Goal: Register for event/course

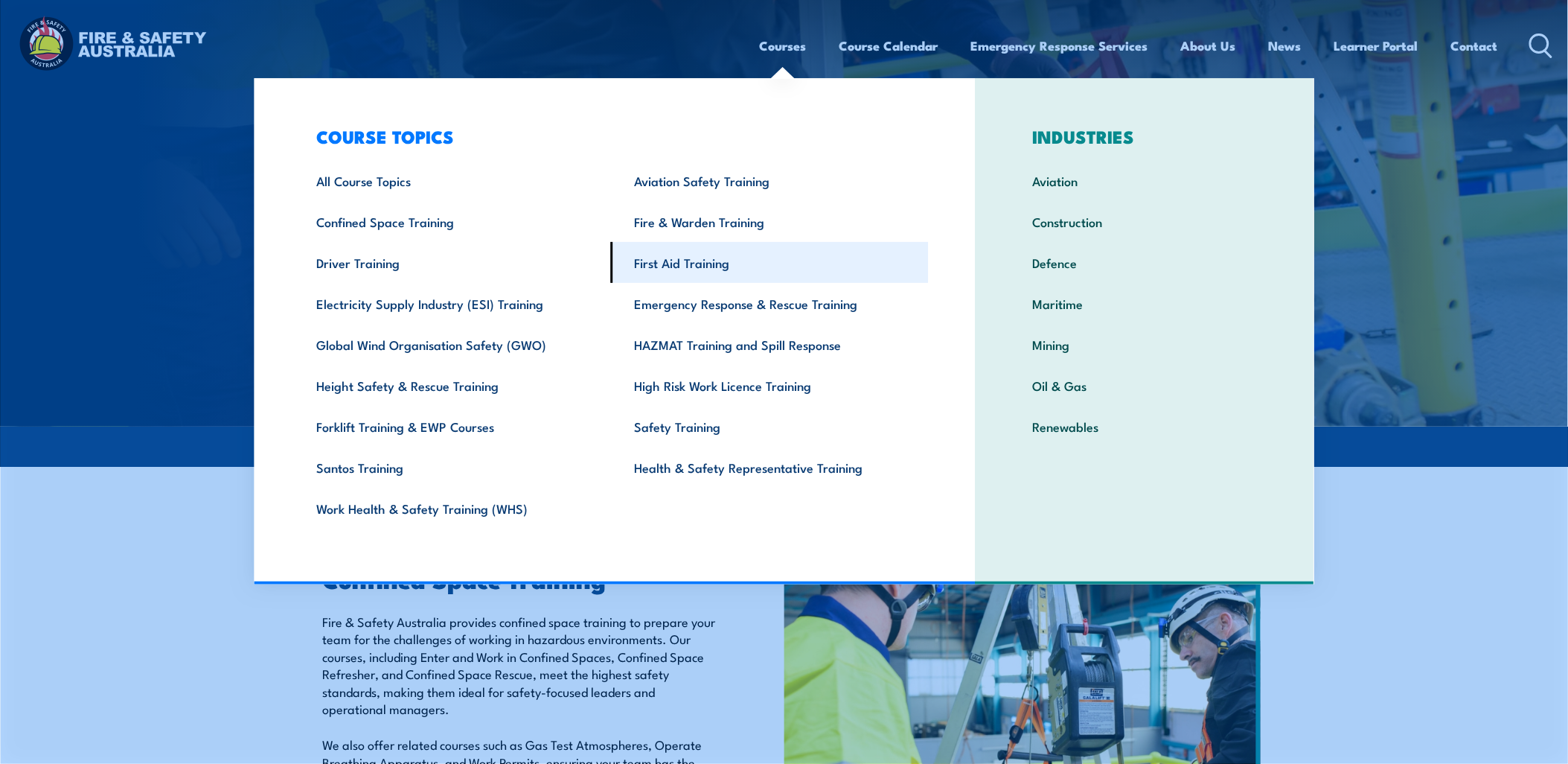
click at [696, 264] on link "First Aid Training" at bounding box center [769, 263] width 318 height 41
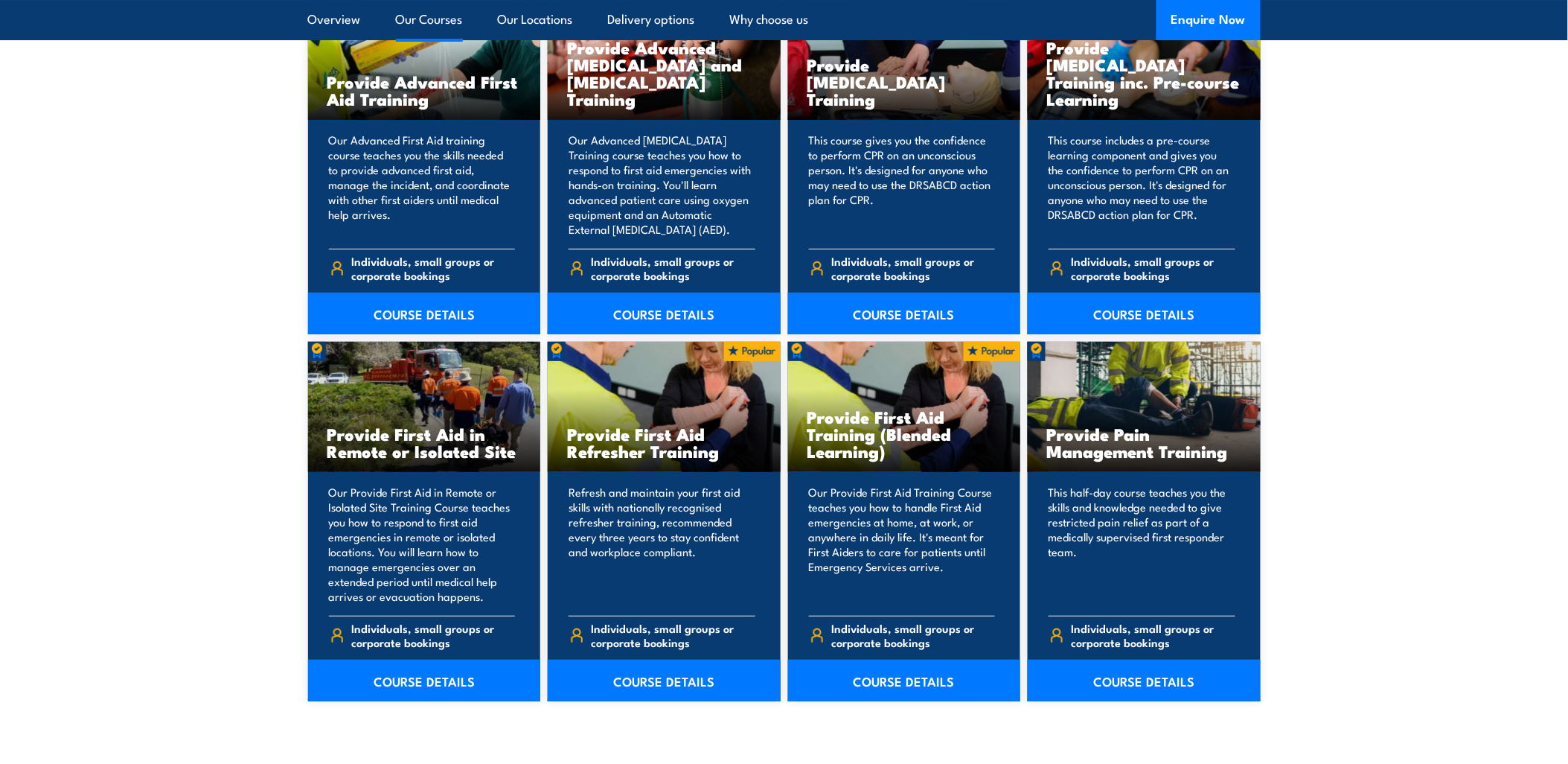
scroll to position [1985, 0]
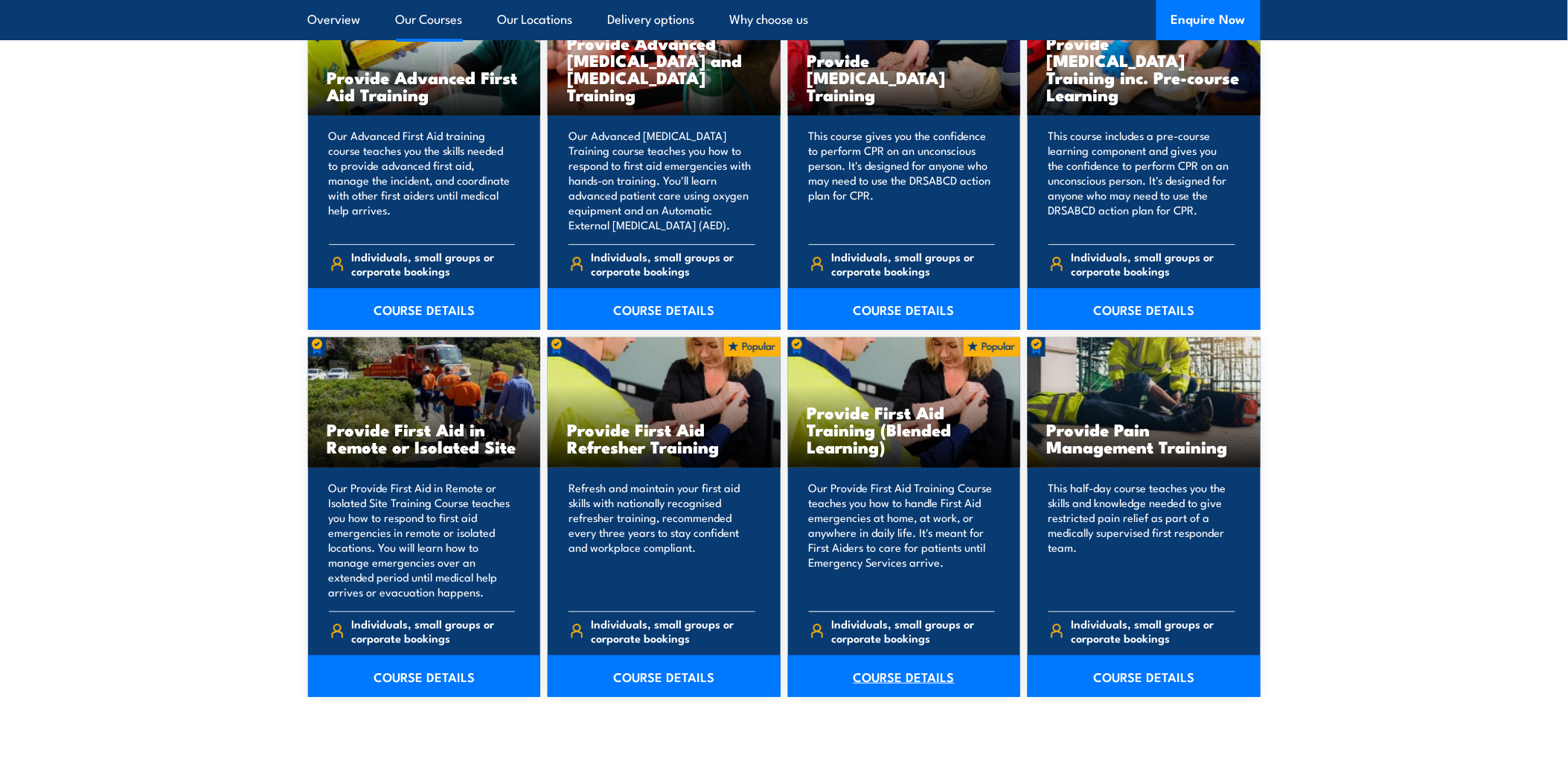
click at [911, 670] on link "COURSE DETAILS" at bounding box center [904, 676] width 233 height 41
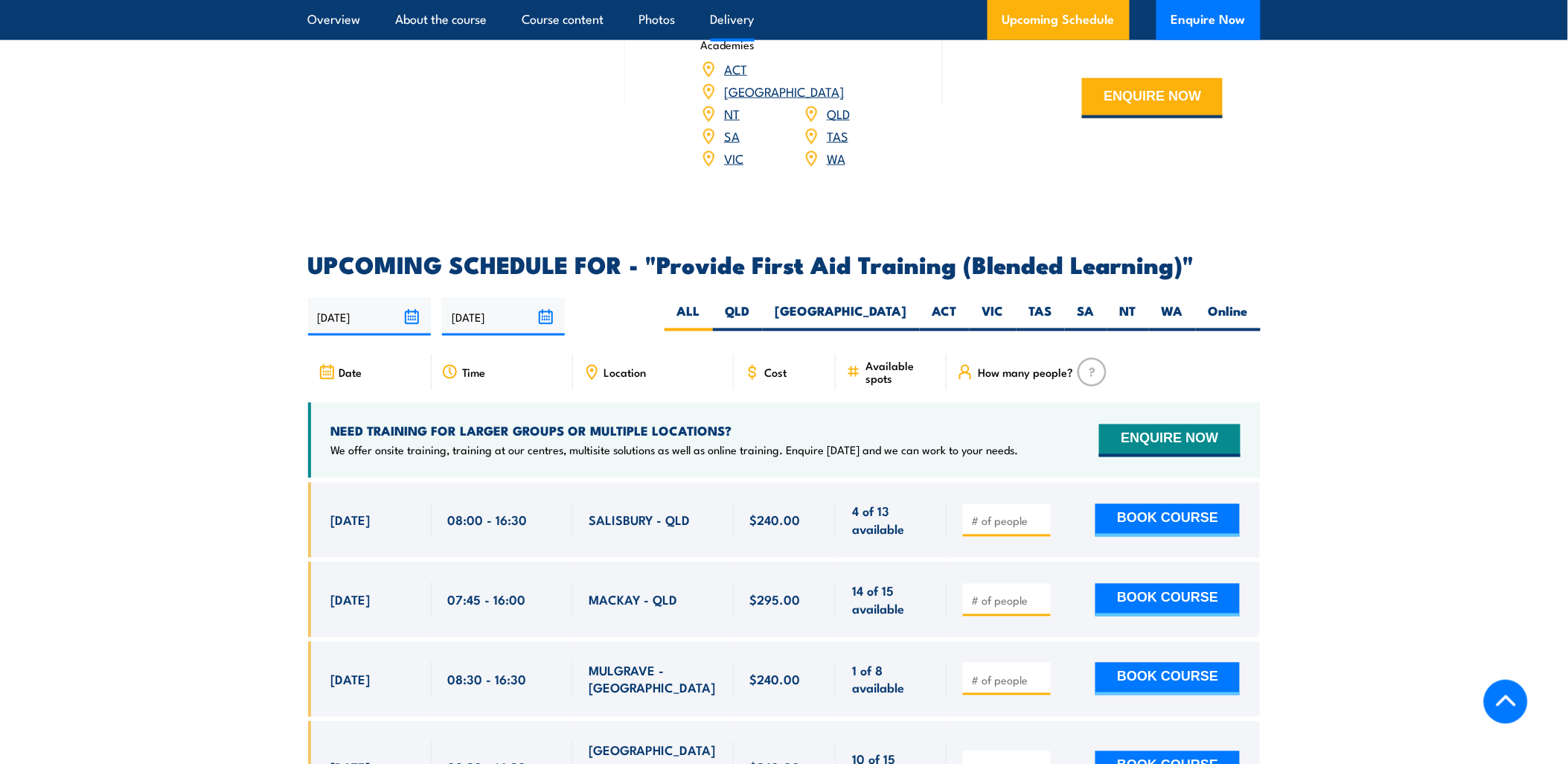
scroll to position [2729, 0]
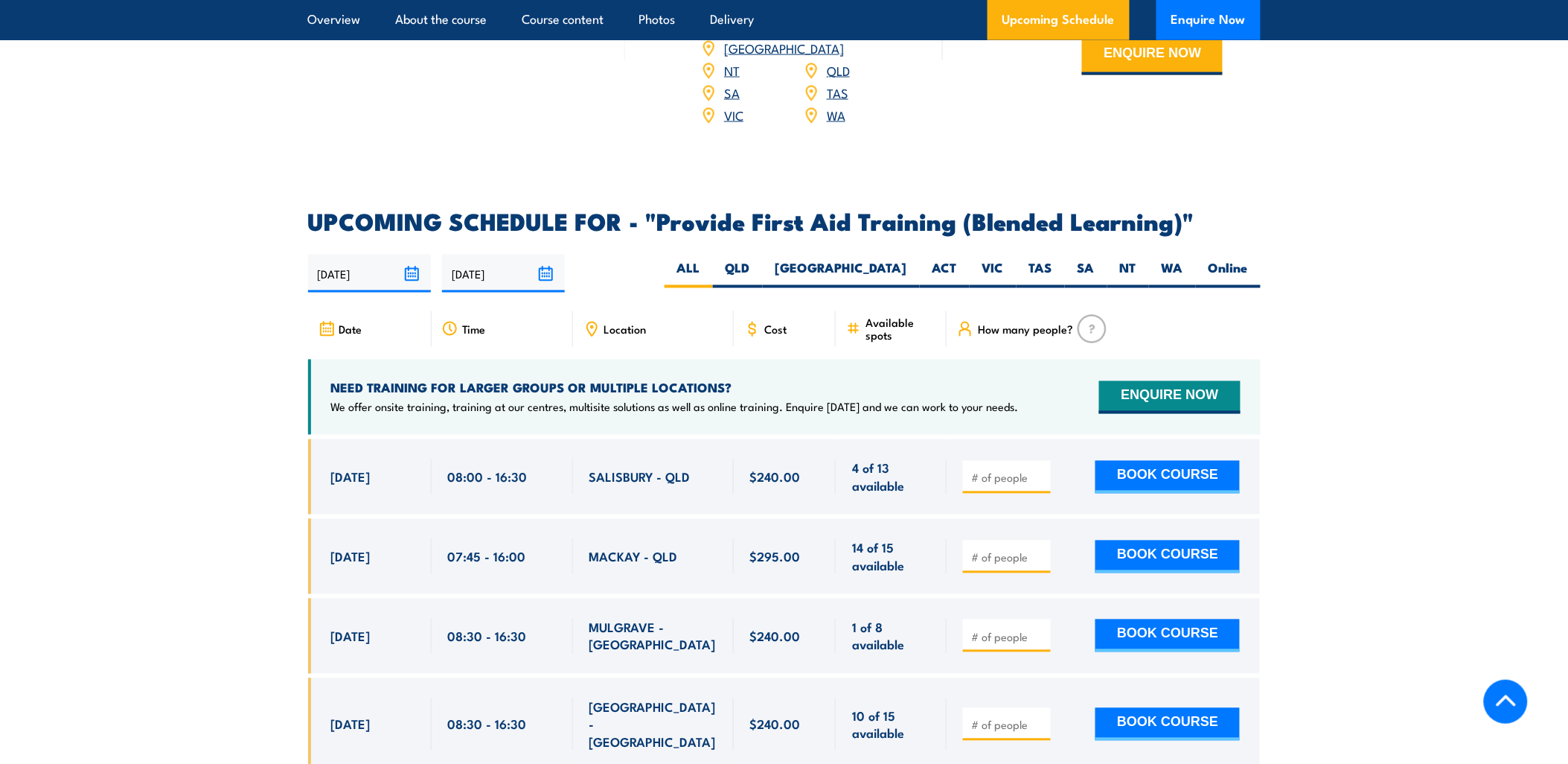
click at [638, 336] on span "Location" at bounding box center [625, 329] width 42 height 13
click at [612, 336] on span "Location" at bounding box center [625, 329] width 42 height 13
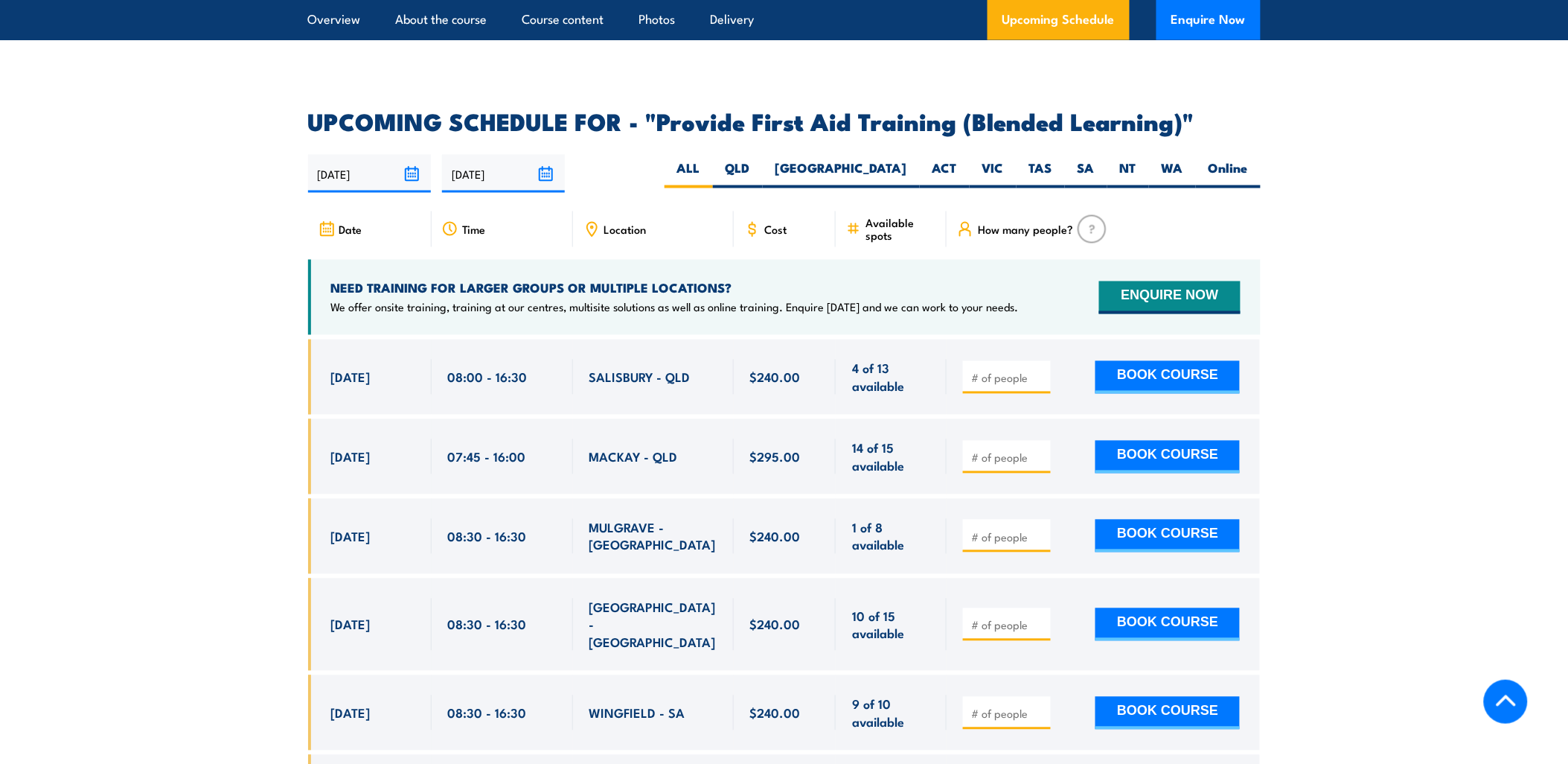
scroll to position [3060, 0]
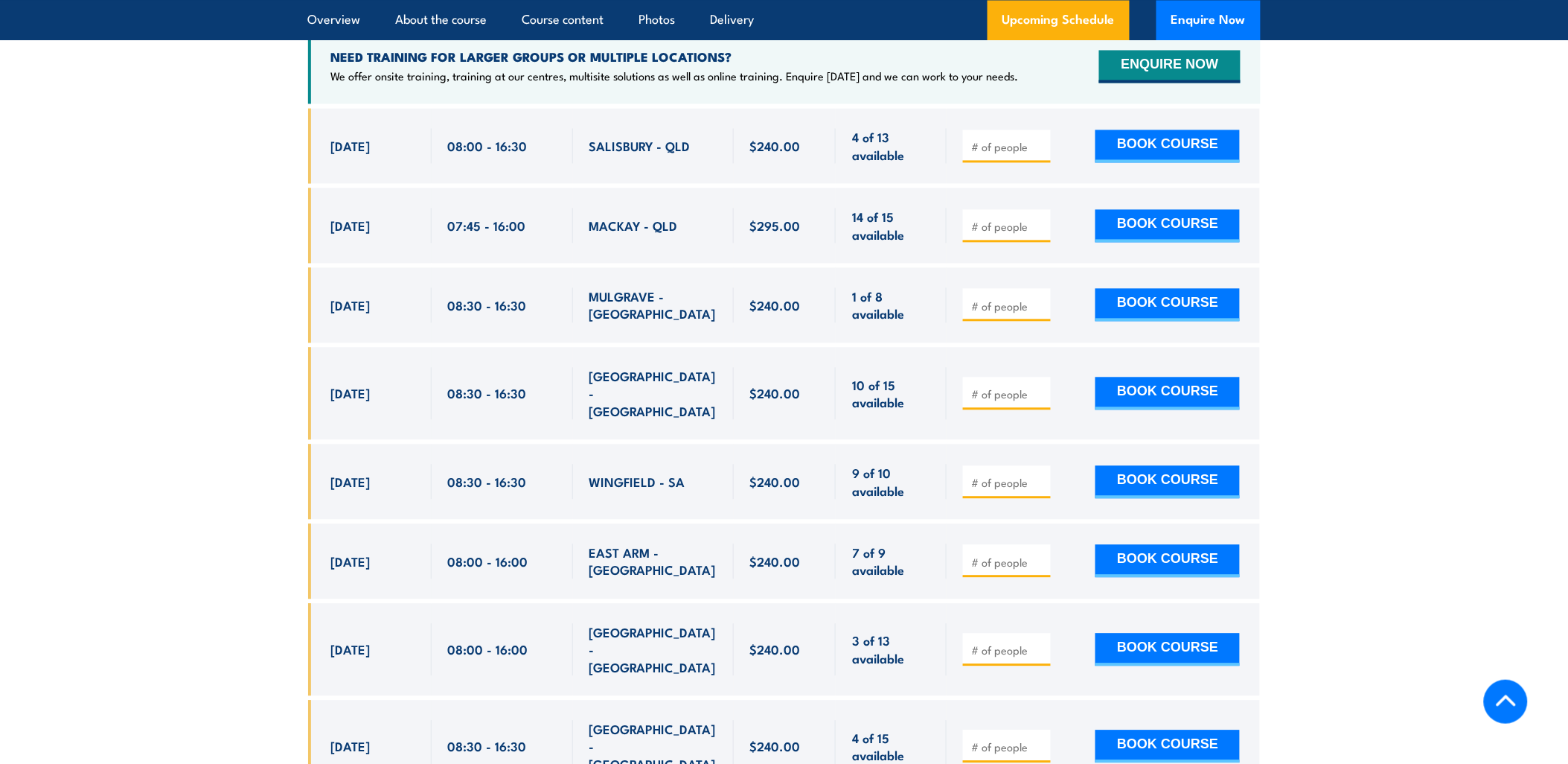
click at [402, 419] on div "29 Sep, 2025, 08:30 - 08:30" at bounding box center [370, 393] width 123 height 93
click at [1157, 633] on button "BOOK COURSE" at bounding box center [1168, 649] width 145 height 32
click at [1032, 643] on input "number" at bounding box center [1008, 650] width 75 height 15
type input "1"
click at [1191, 636] on button "BOOK COURSE" at bounding box center [1168, 649] width 145 height 32
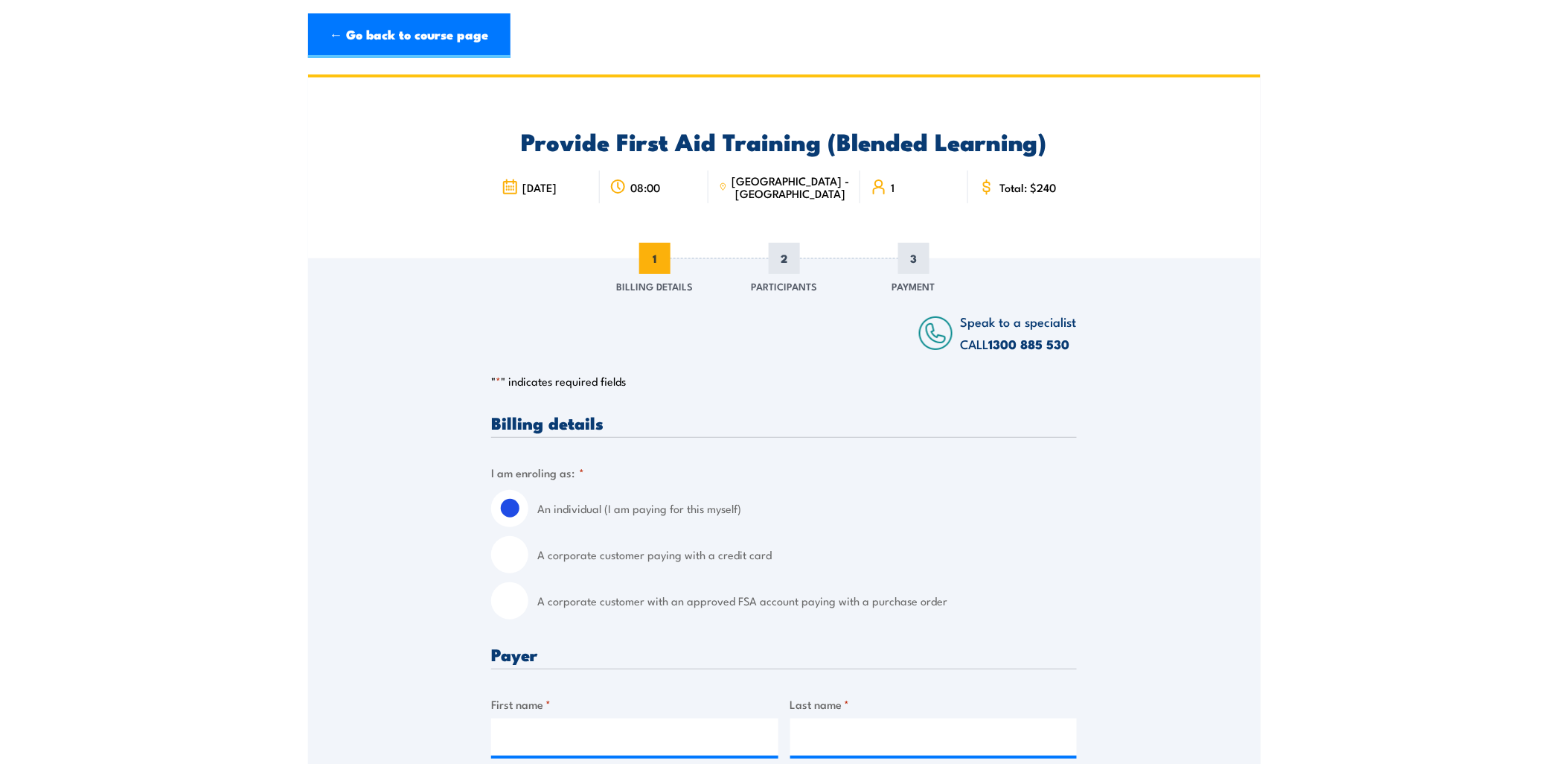
click at [511, 605] on input "A corporate customer with an approved FSA account paying with a purchase order" at bounding box center [509, 600] width 37 height 37
radio input "true"
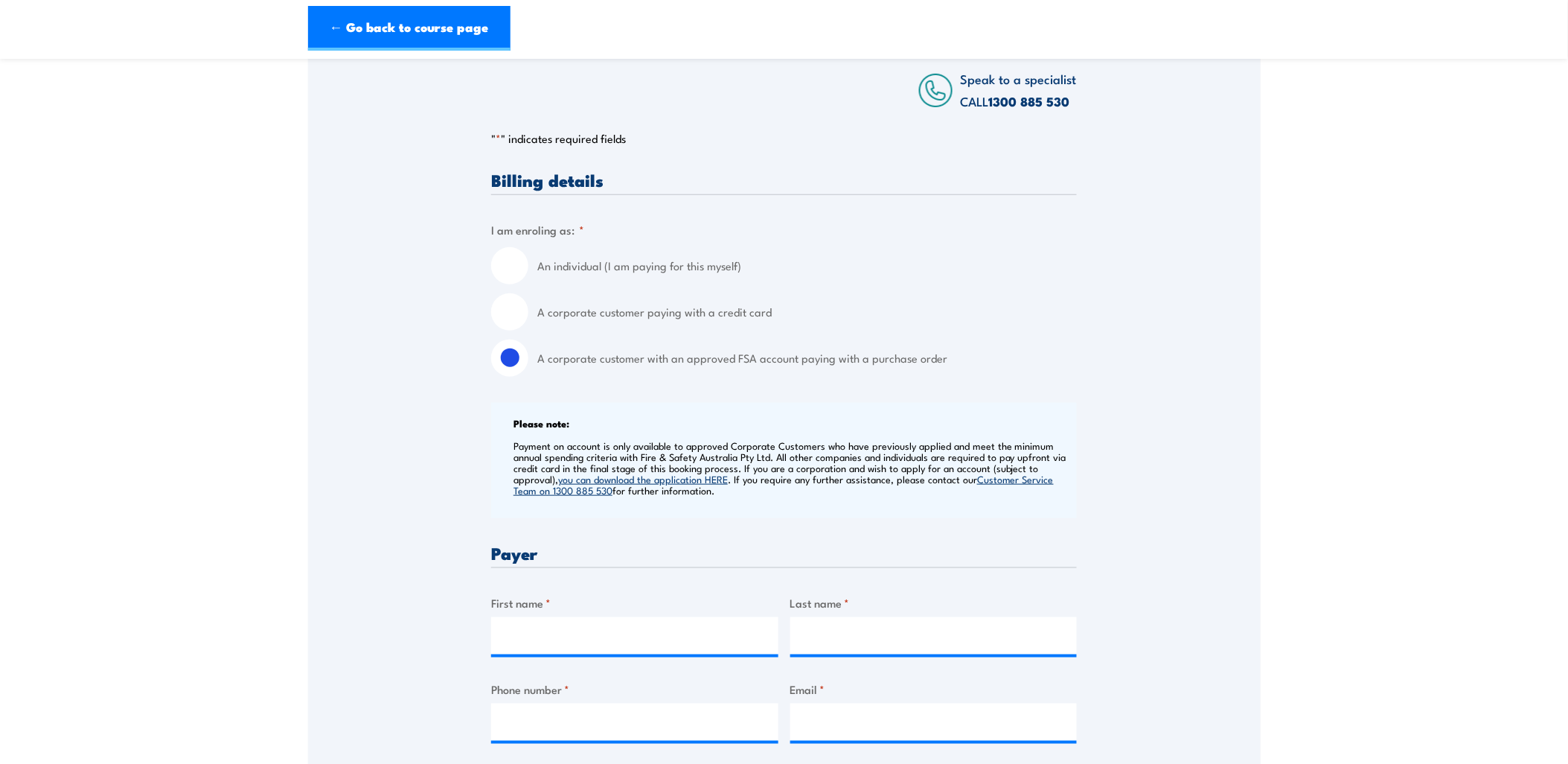
scroll to position [496, 0]
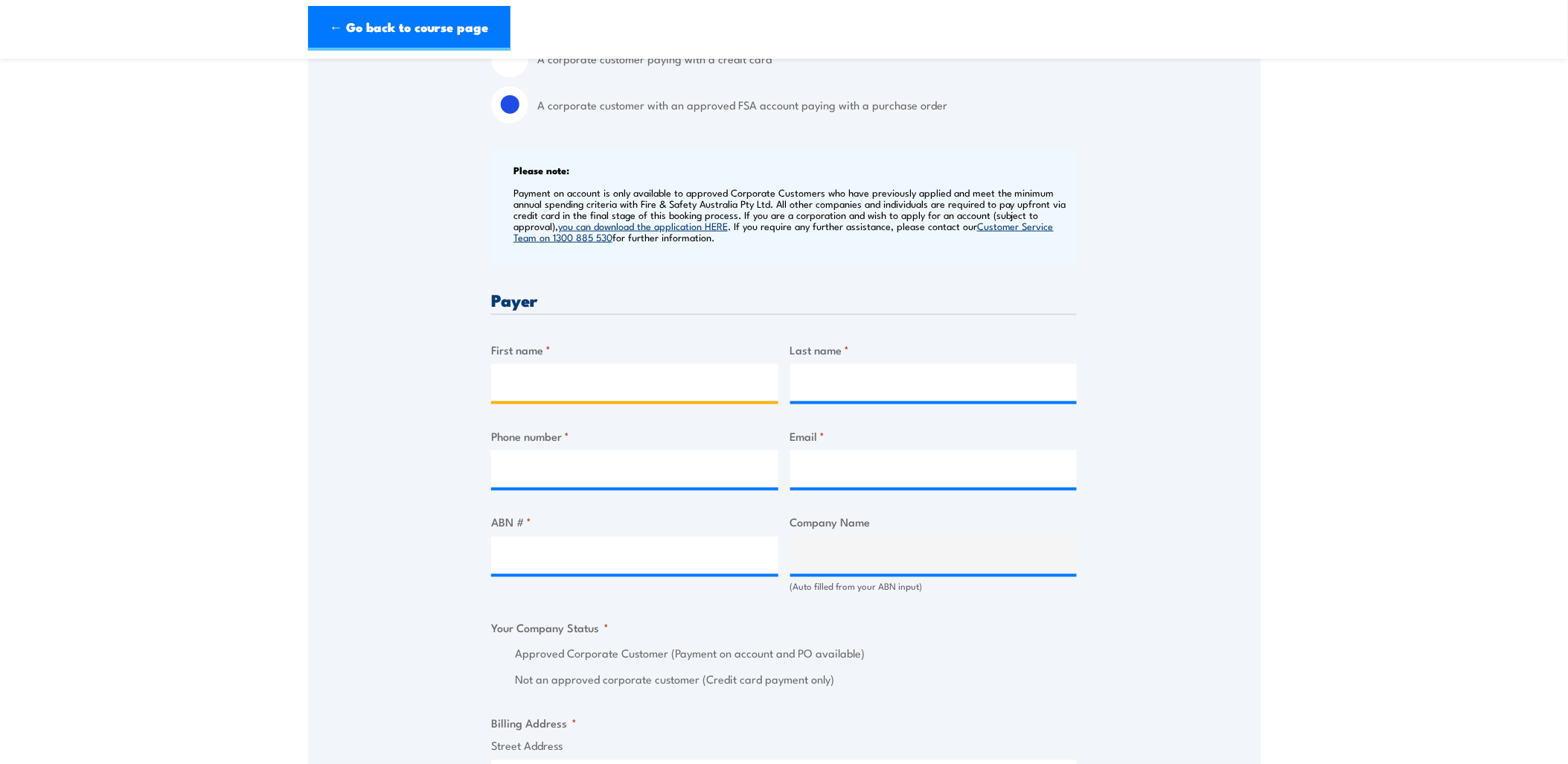
click at [542, 391] on input "First name *" at bounding box center [634, 382] width 287 height 37
type input "Syed Zakiuddin"
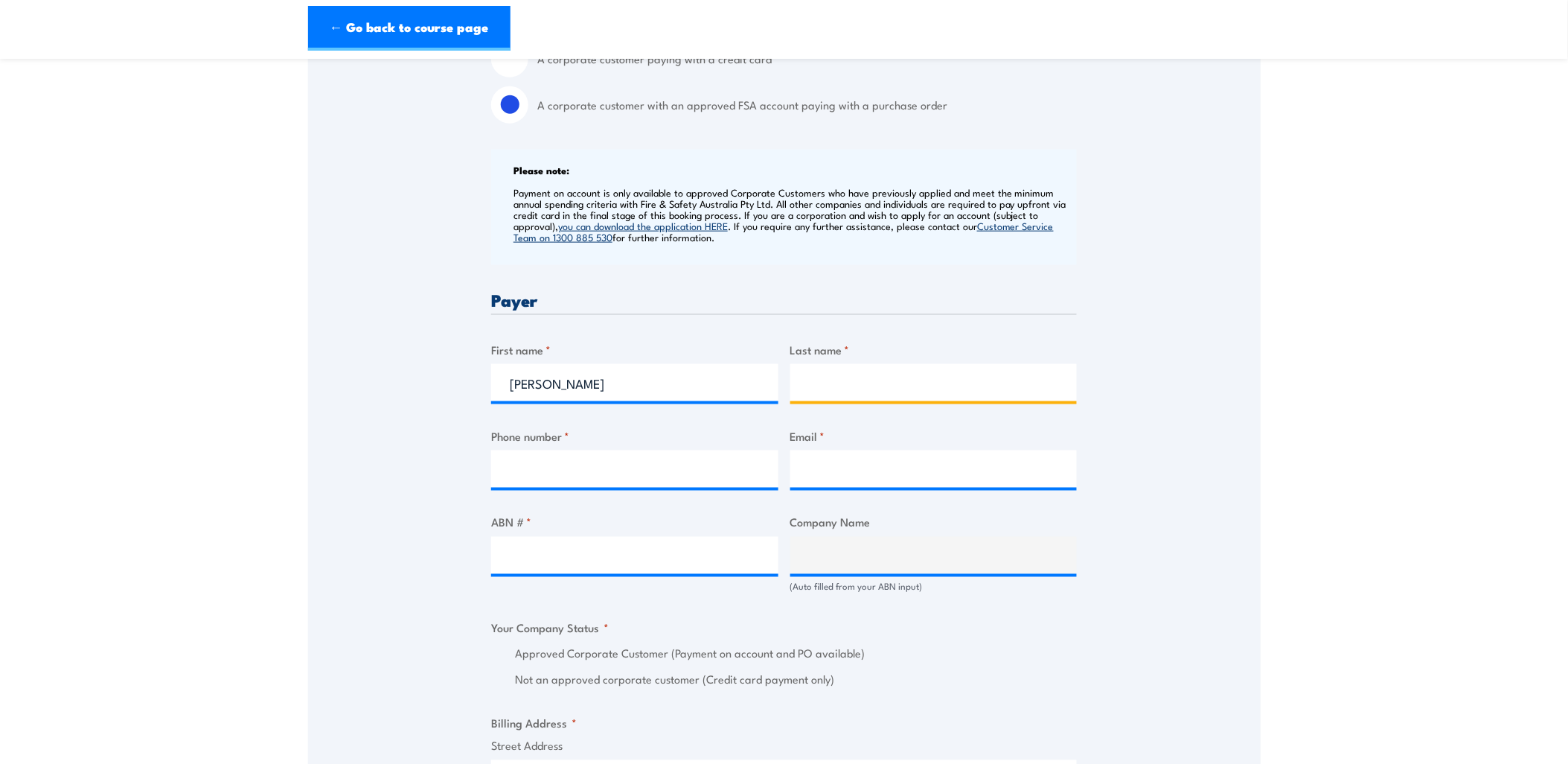
type input "Syed Safiuddin Ahmed"
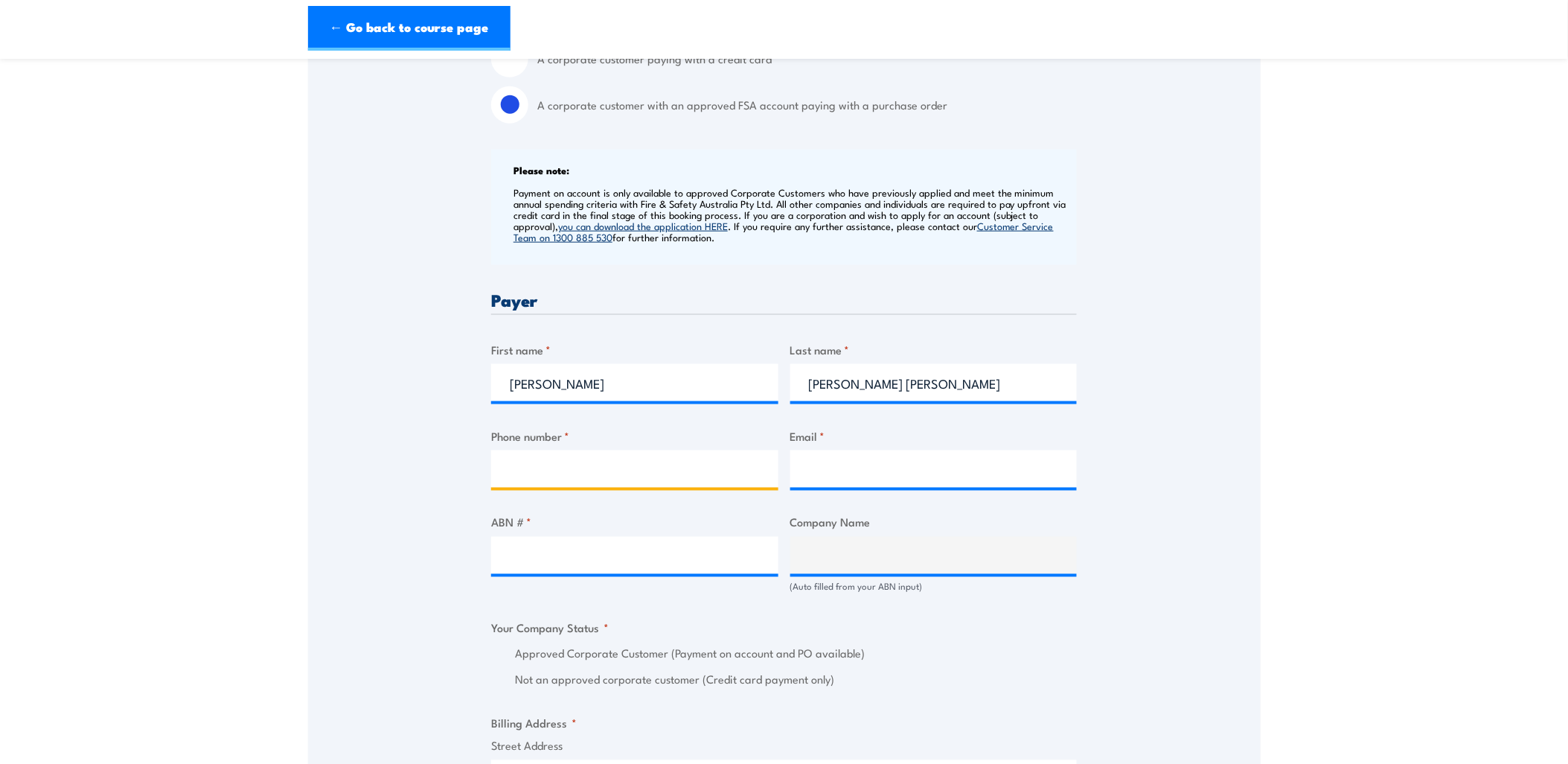
type input "0447260494"
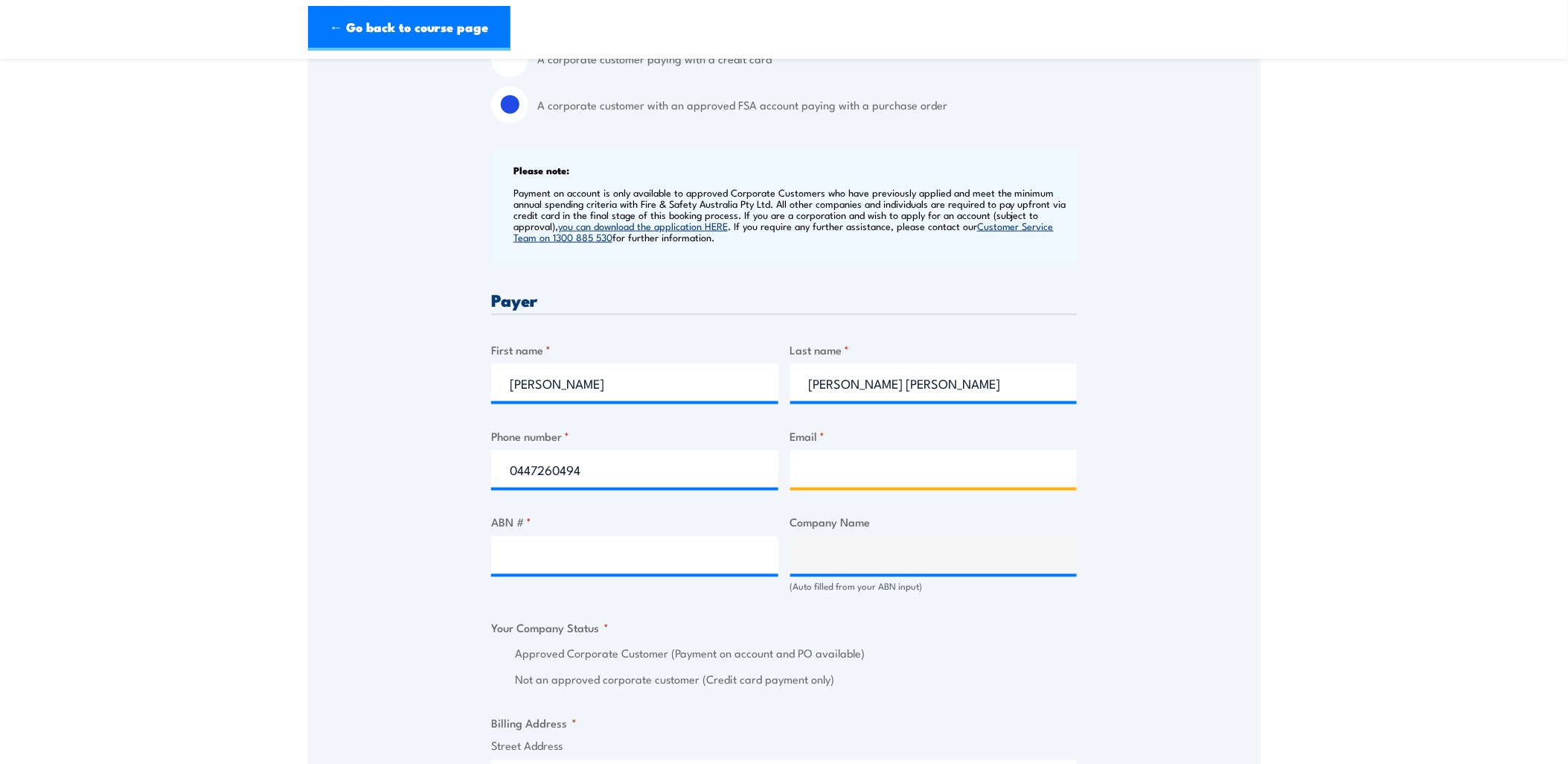
type input "syed.zakiuddin@alfalaval.com"
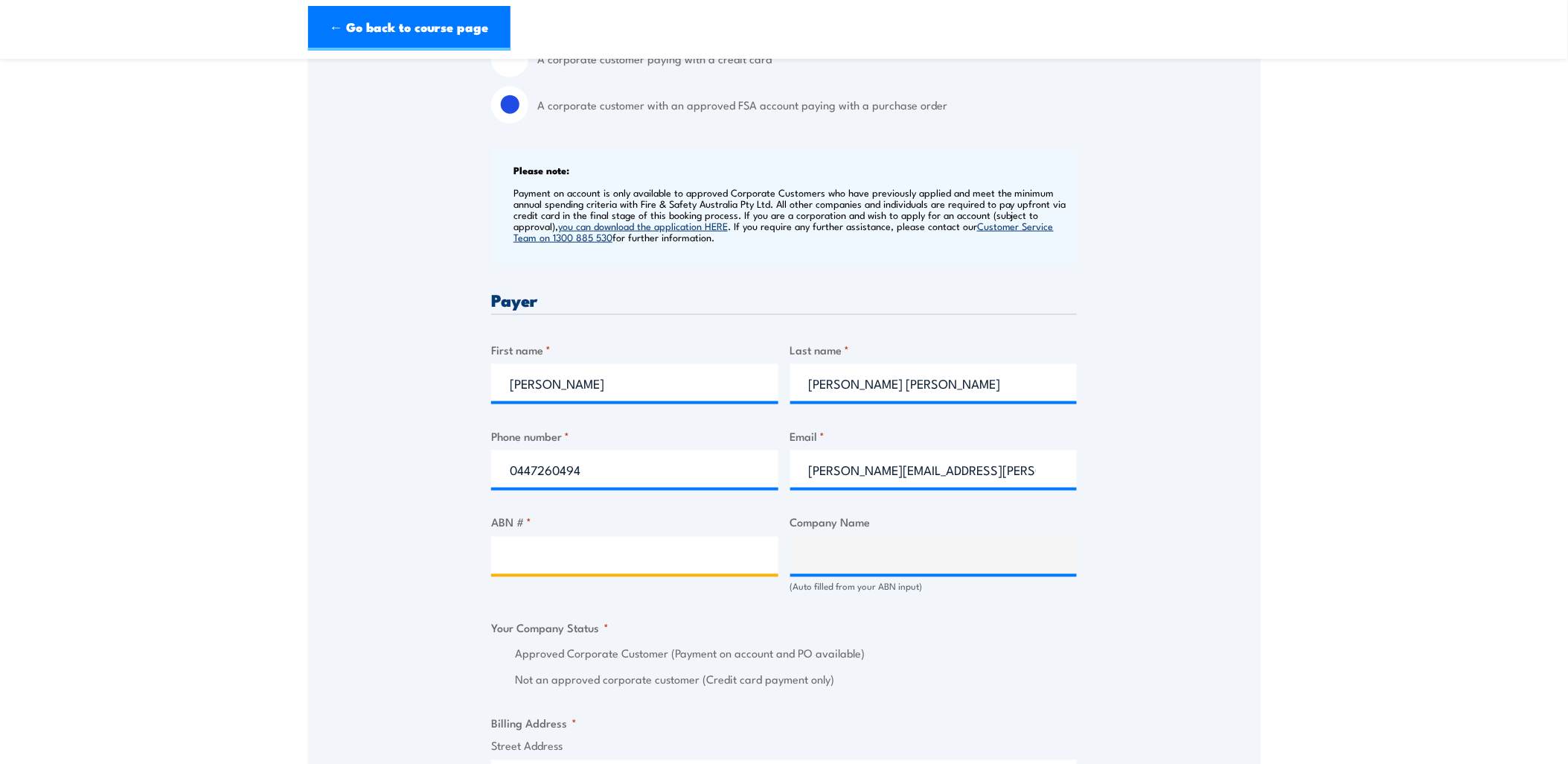
click at [591, 560] on input "ABN # *" at bounding box center [634, 555] width 287 height 37
click at [606, 559] on input "ABN # *" at bounding box center [634, 555] width 287 height 37
click at [575, 554] on input "ABN # *" at bounding box center [634, 555] width 287 height 37
paste input "65 000 016 197"
type input "65 000 016 197"
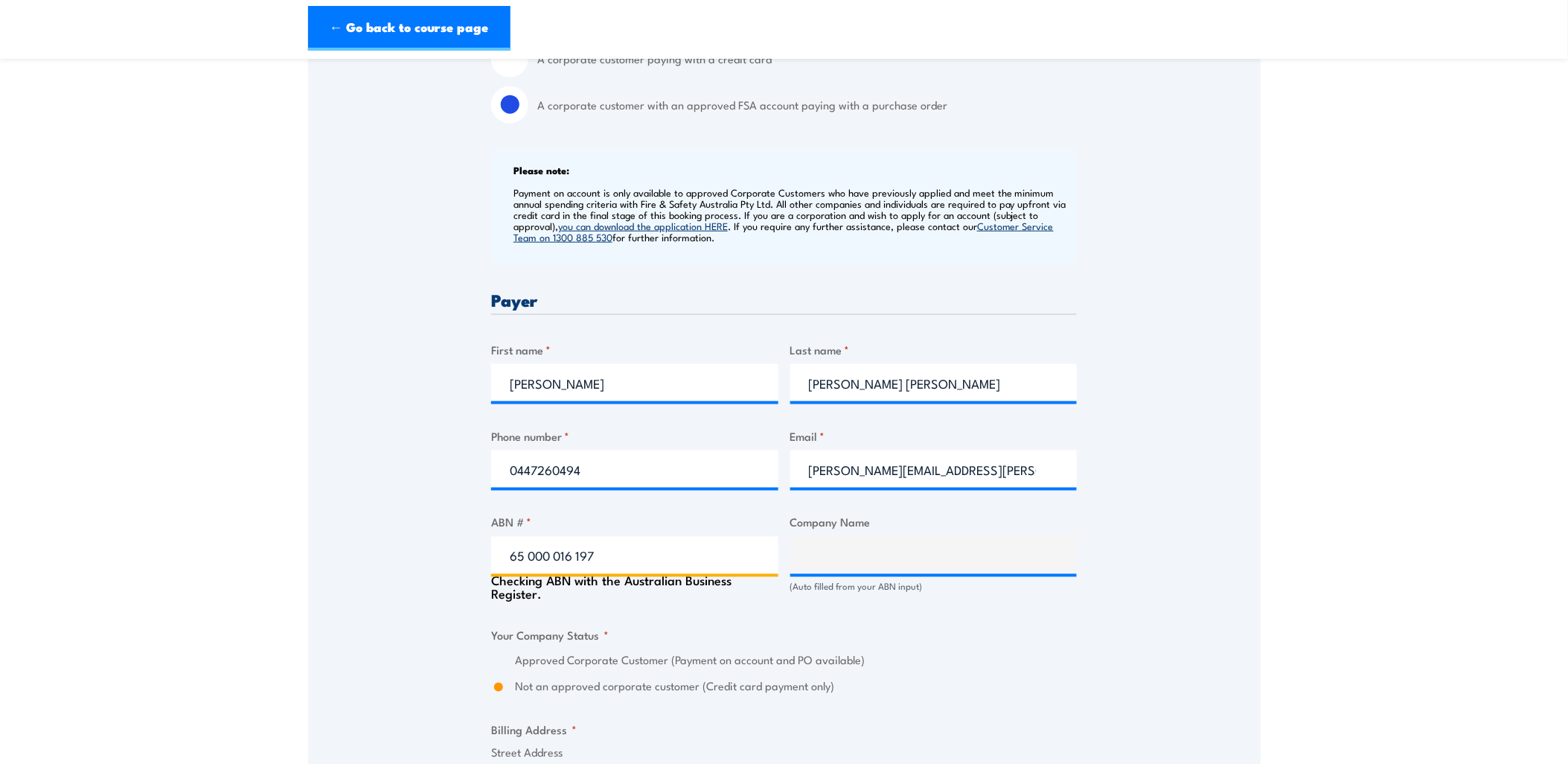
type input "ALFA LAVAL AUSTRALIA PTY LTD"
radio input "true"
type input "65 000 016 197"
click at [1140, 655] on div "Speak to a specialist CALL 1300 885 530 CALL 1300 885 530 " * " indicates requi…" at bounding box center [784, 622] width 953 height 1720
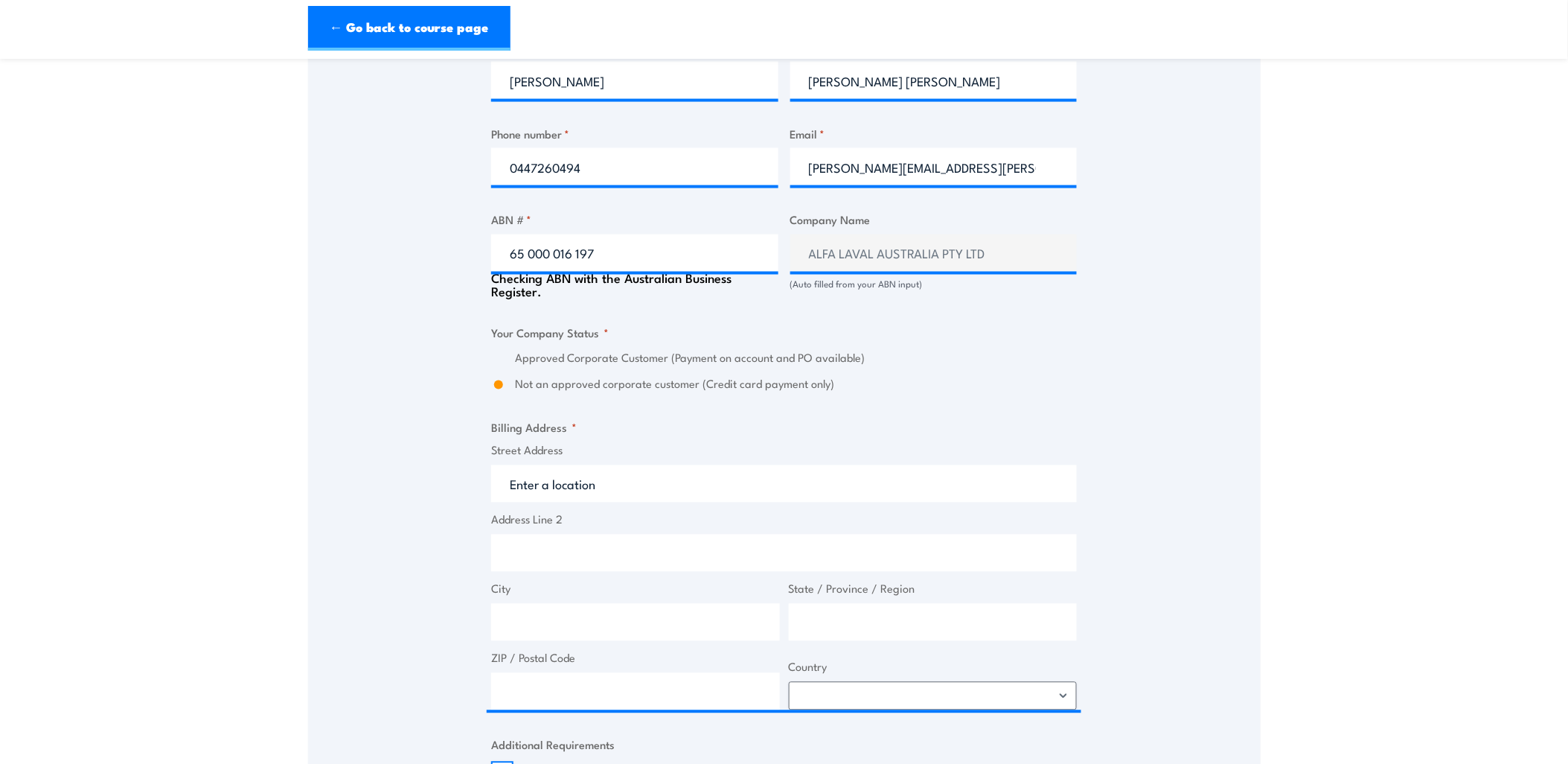
scroll to position [827, 0]
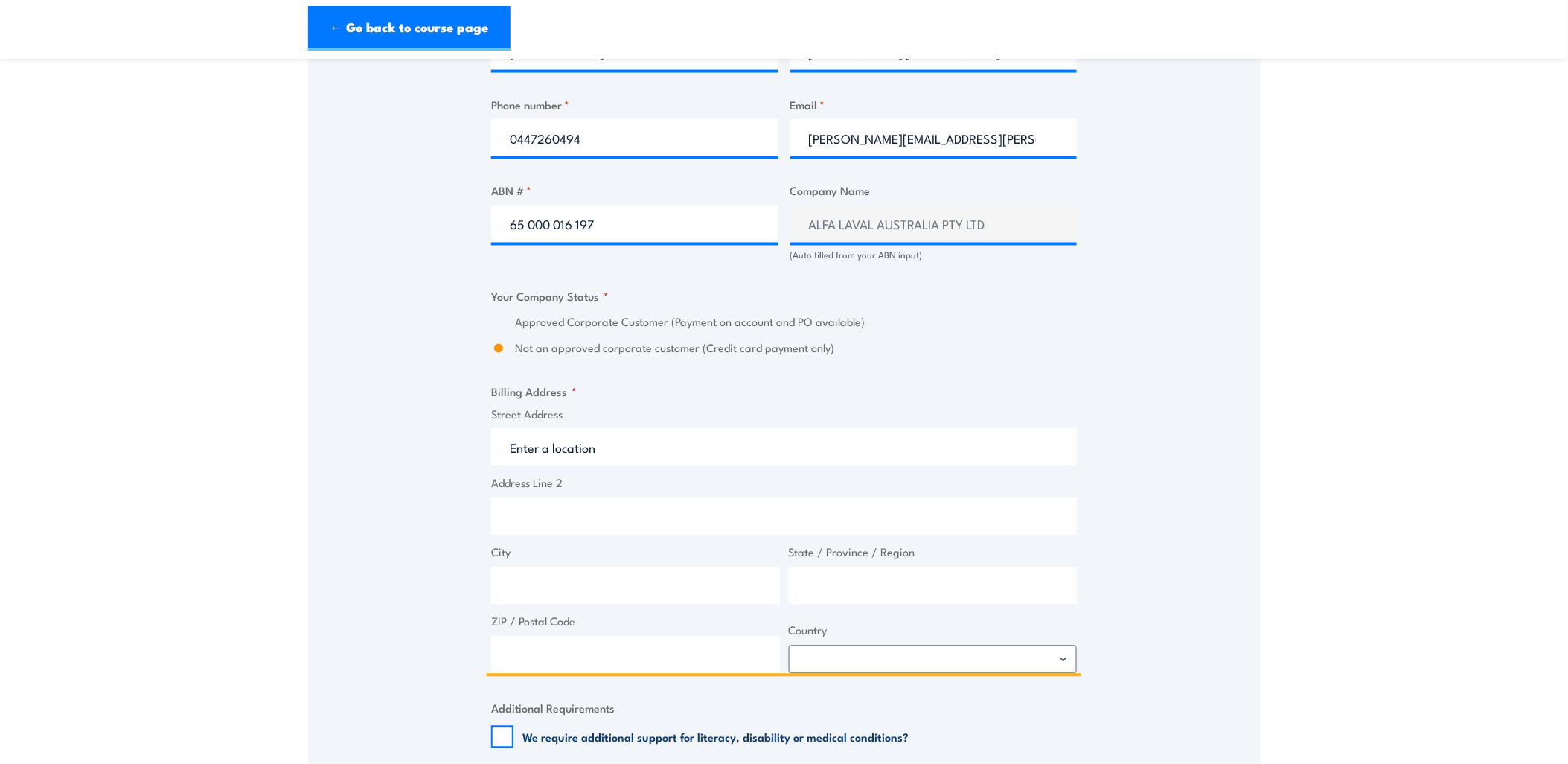
click at [600, 447] on input "Street Address" at bounding box center [784, 447] width 586 height 37
click at [551, 447] on input "Street Address" at bounding box center [784, 447] width 586 height 37
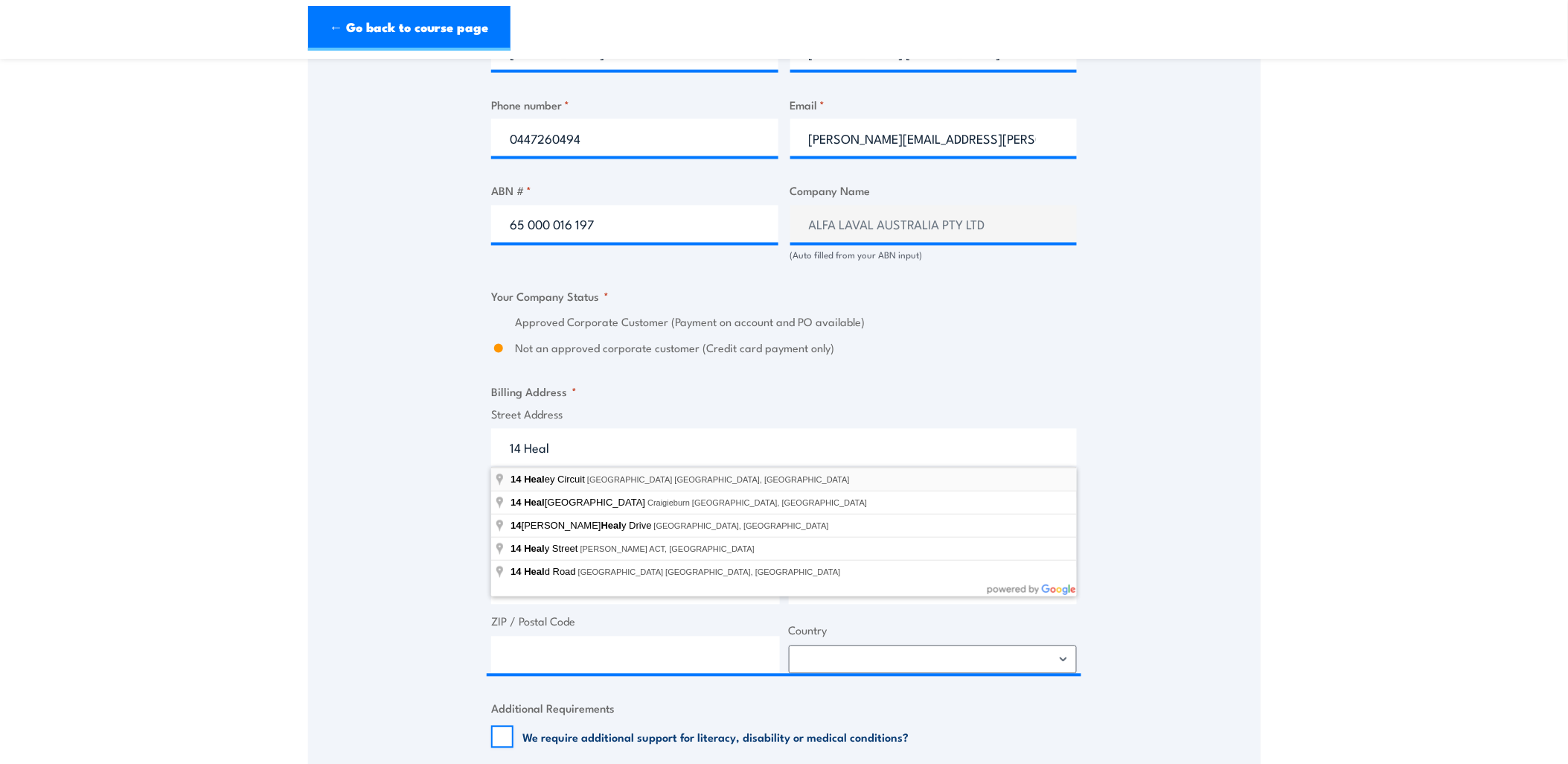
type input "14 Healey Circuit, Huntingwood NSW, Australia"
type input "14 Healey Cct"
type input "Huntingwood"
type input "New South Wales"
type input "2148"
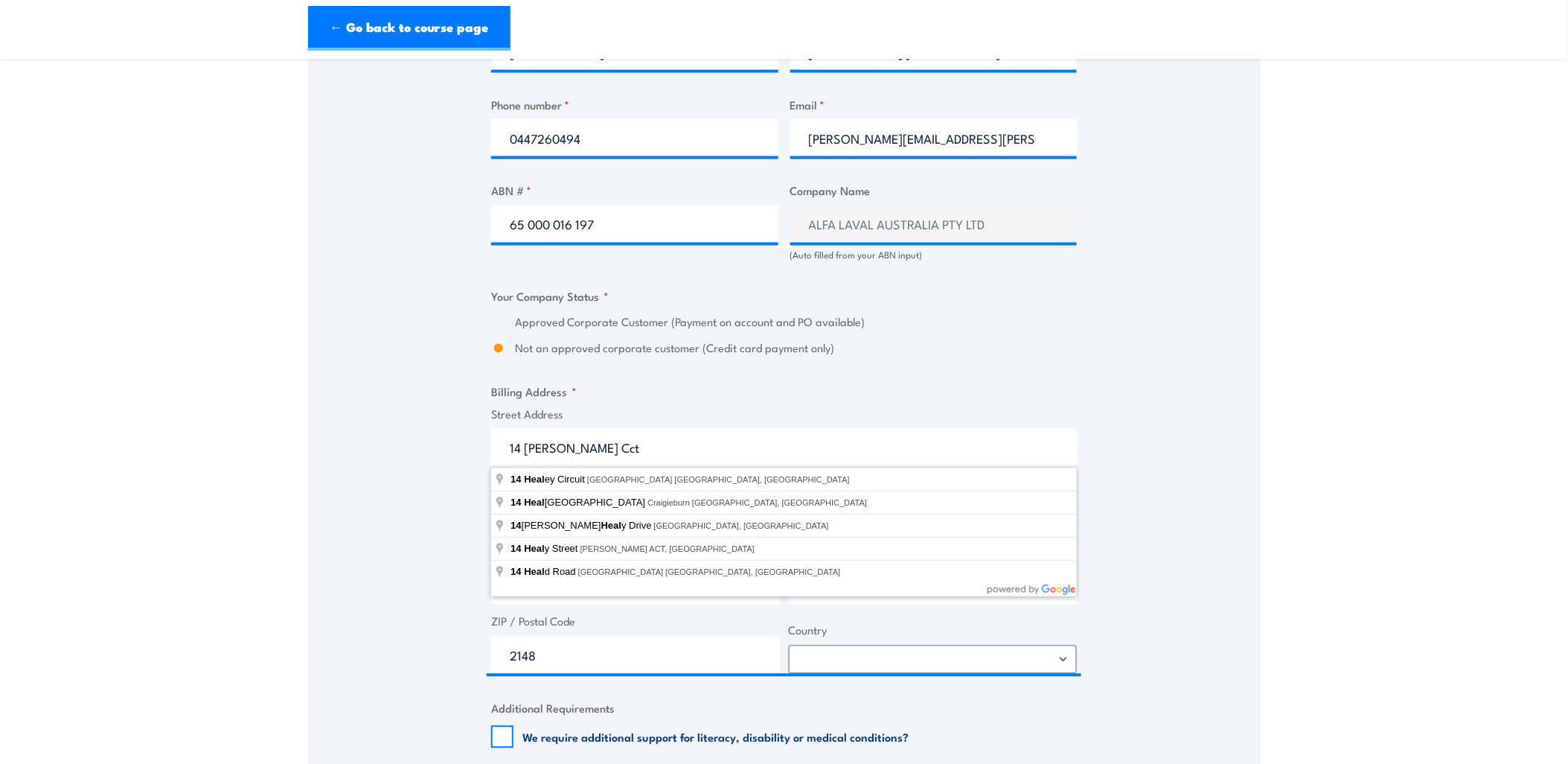
select select "Australia"
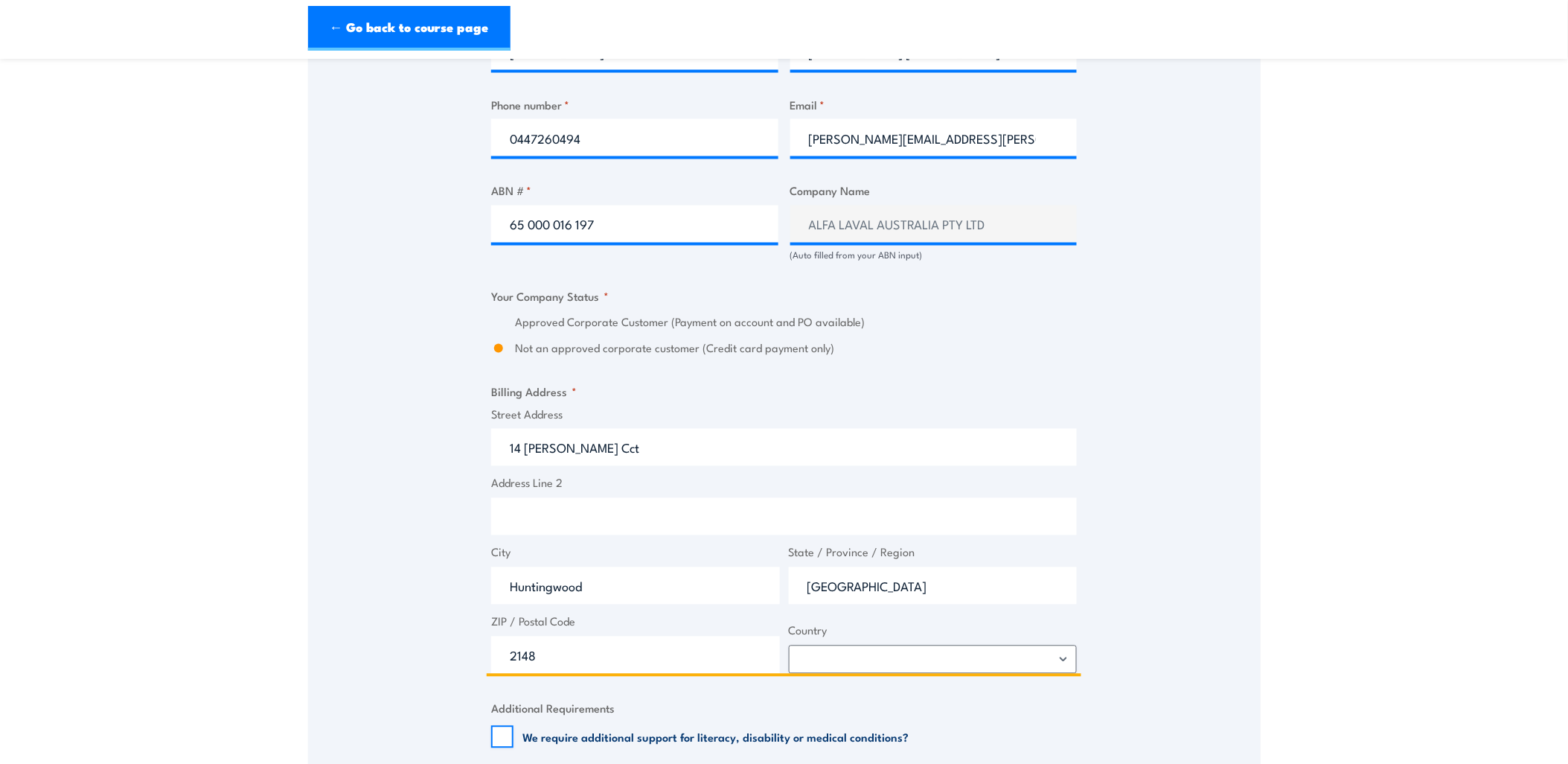
click at [594, 526] on input "Address Line 2" at bounding box center [784, 517] width 586 height 37
click at [1160, 423] on div "Speak to a specialist CALL 1300 885 530 CALL 1300 885 530 " * " indicates requi…" at bounding box center [784, 291] width 953 height 1720
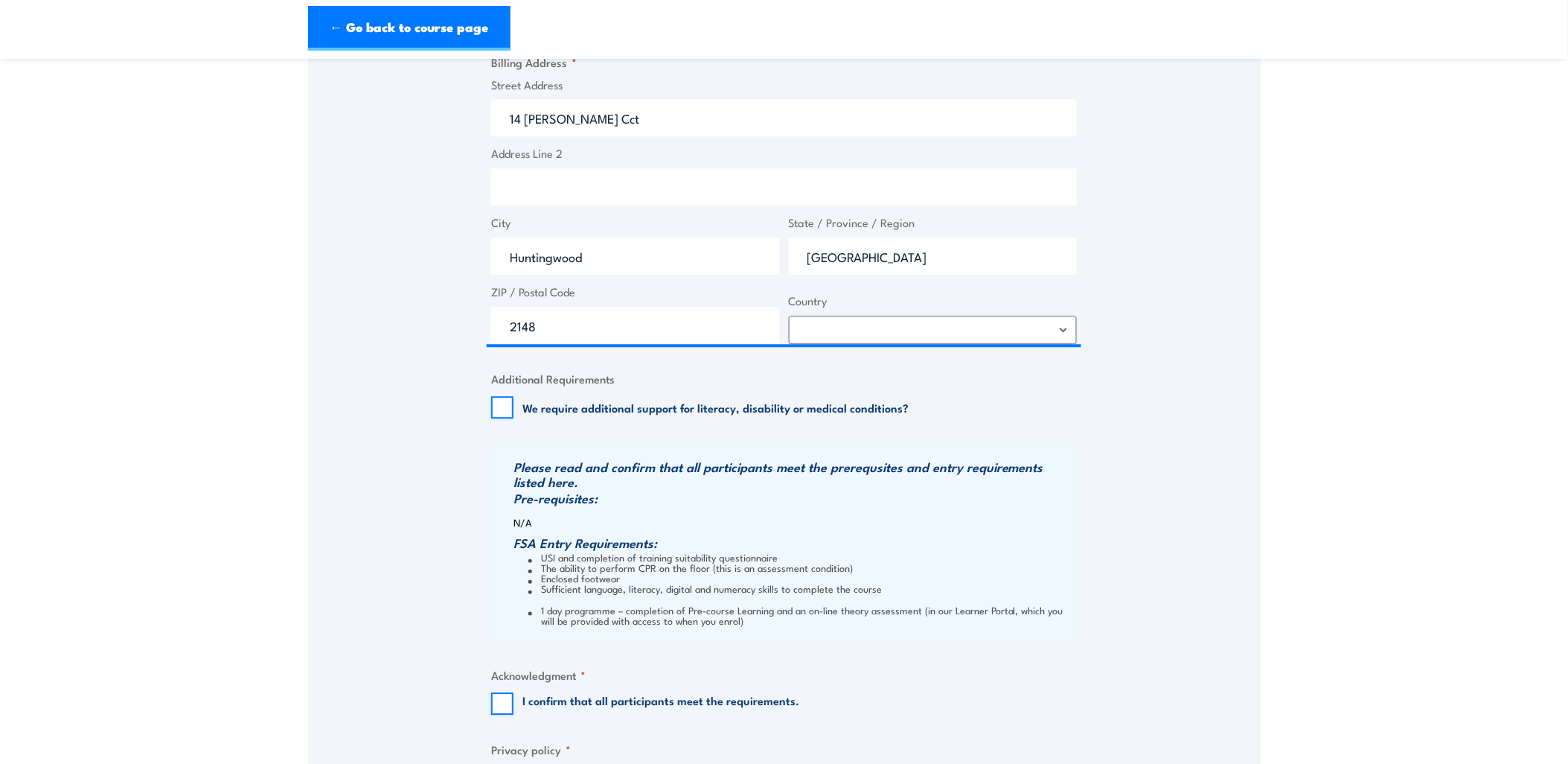
scroll to position [1158, 0]
click at [510, 403] on input "We require additional support for literacy, disability or medical conditions?" at bounding box center [502, 406] width 22 height 22
click at [503, 408] on input "We require additional support for literacy, disability or medical conditions?" at bounding box center [502, 406] width 22 height 22
checkbox input "false"
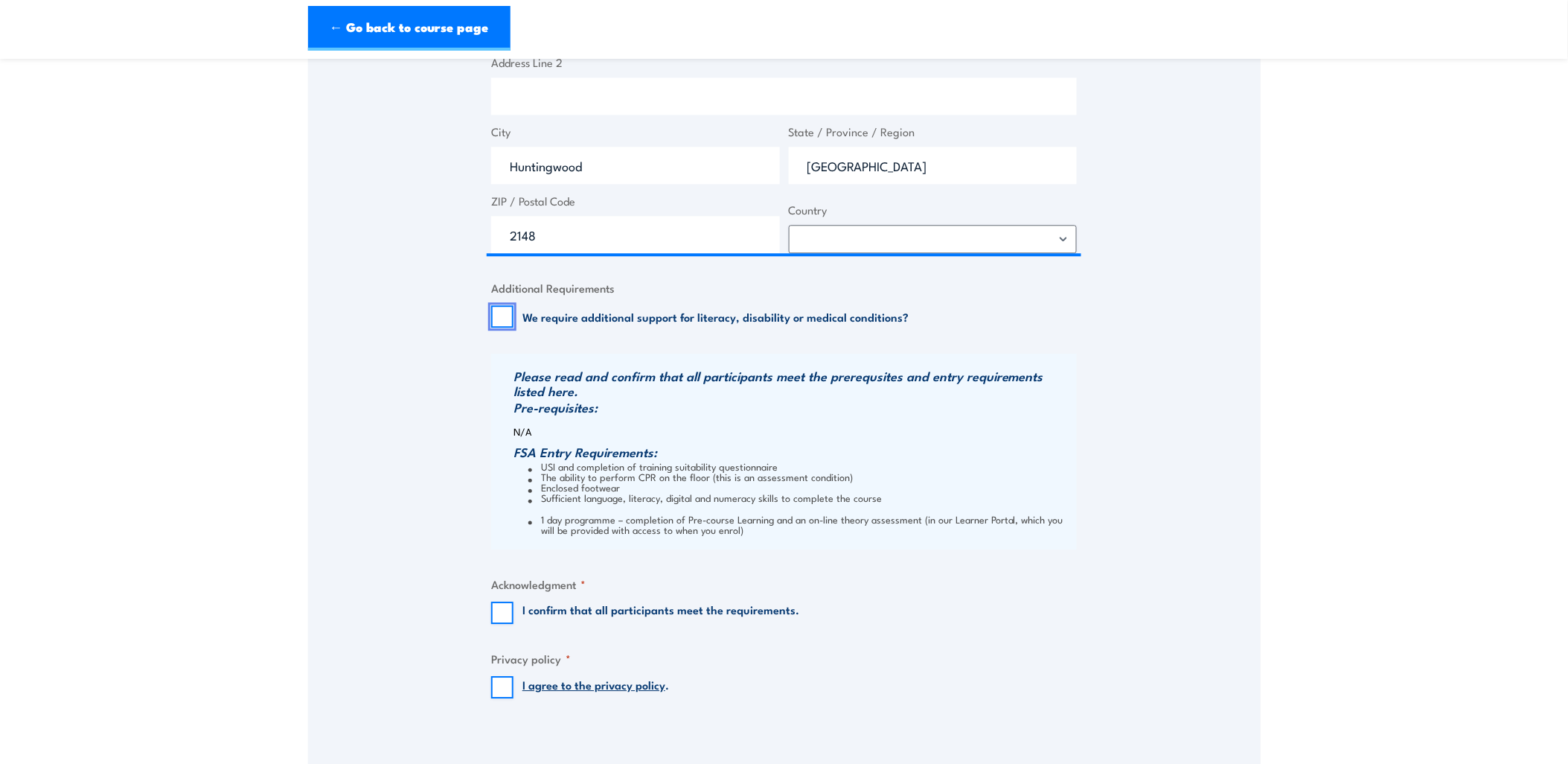
scroll to position [1489, 0]
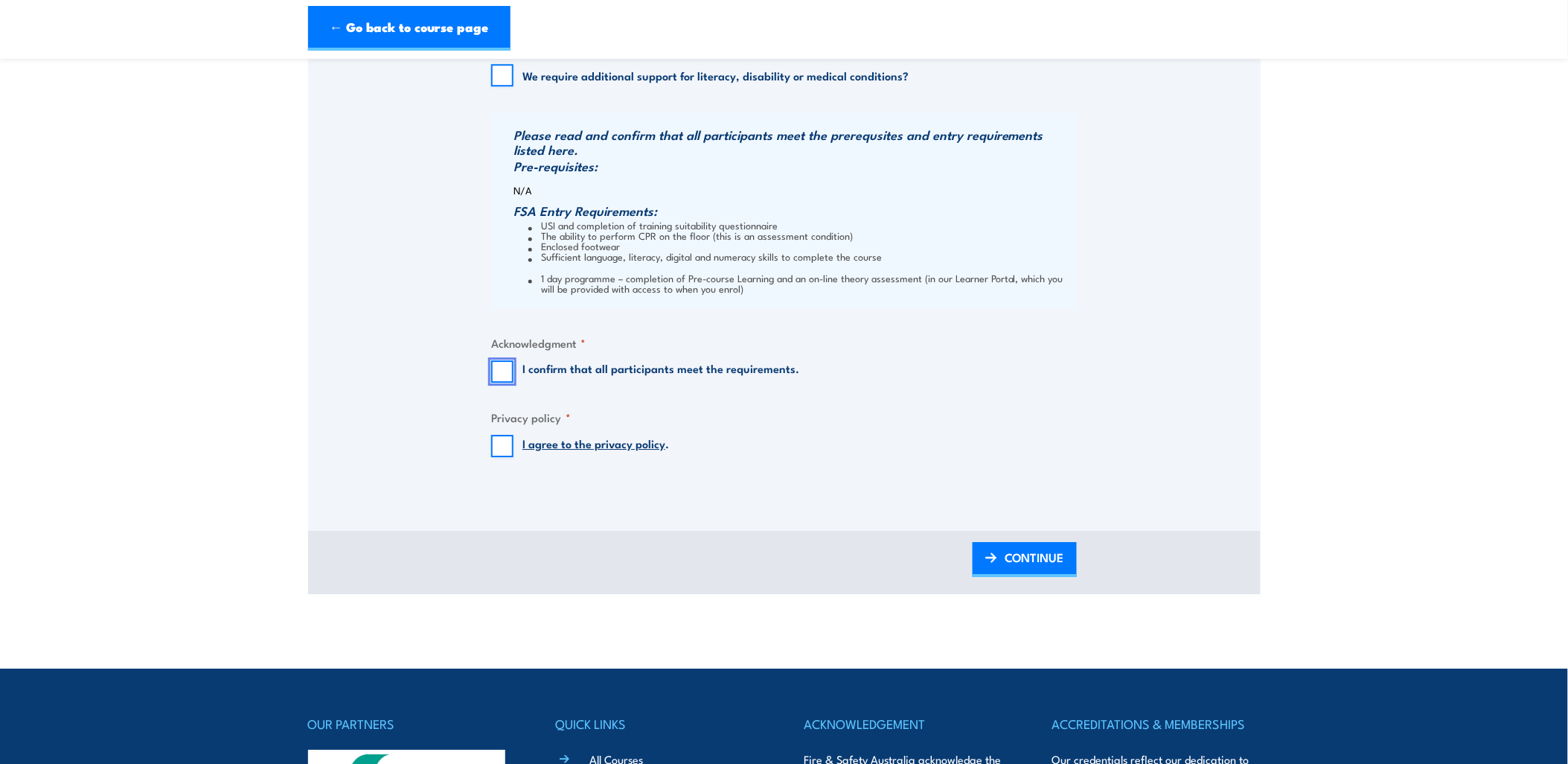
click at [503, 364] on input "I confirm that all participants meet the requirements." at bounding box center [502, 371] width 22 height 22
checkbox input "true"
click at [499, 443] on input "I agree to the privacy policy ." at bounding box center [502, 445] width 22 height 22
checkbox input "true"
click at [1032, 559] on span "CONTINUE" at bounding box center [1035, 557] width 59 height 40
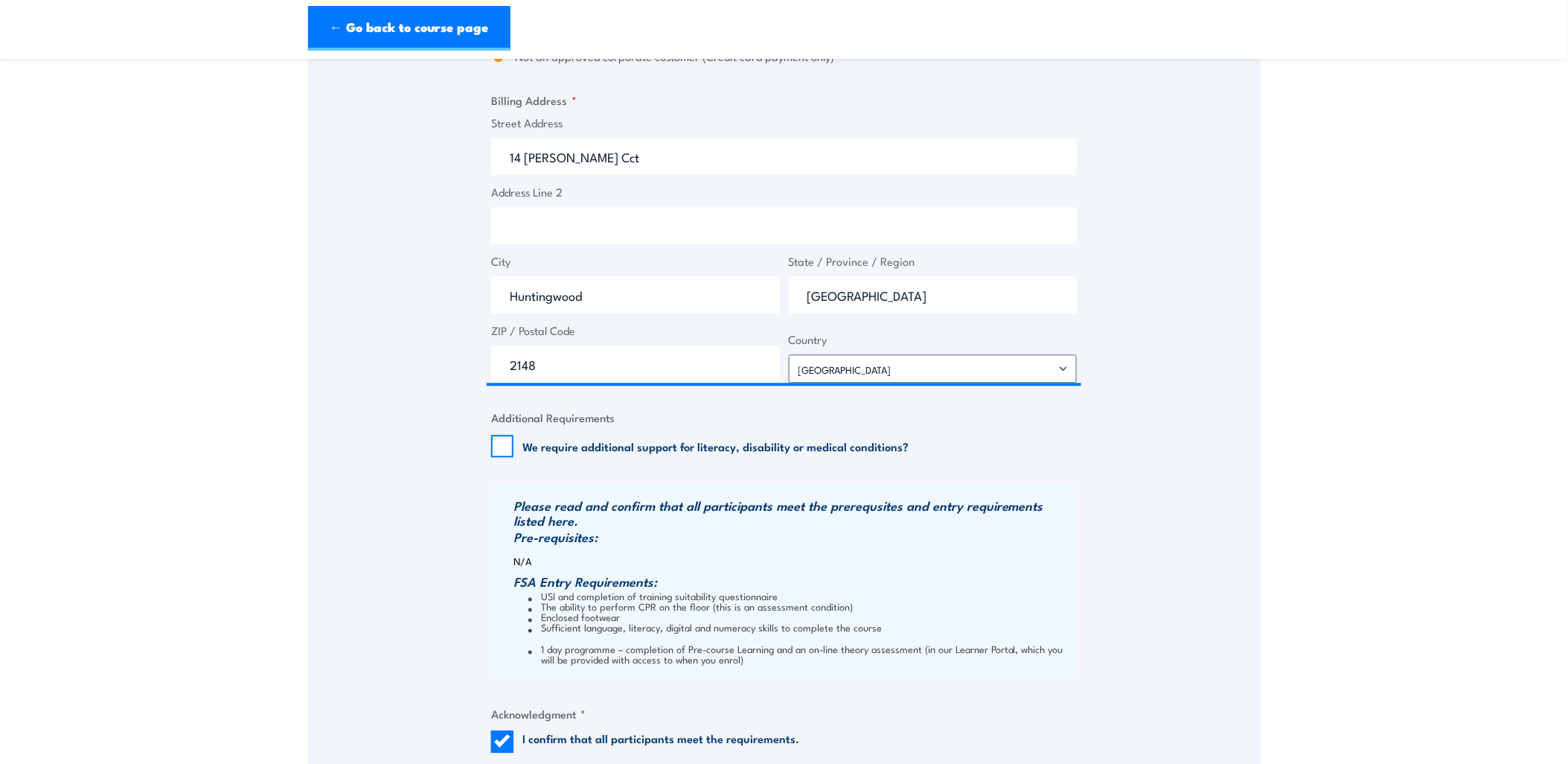
scroll to position [1249, 0]
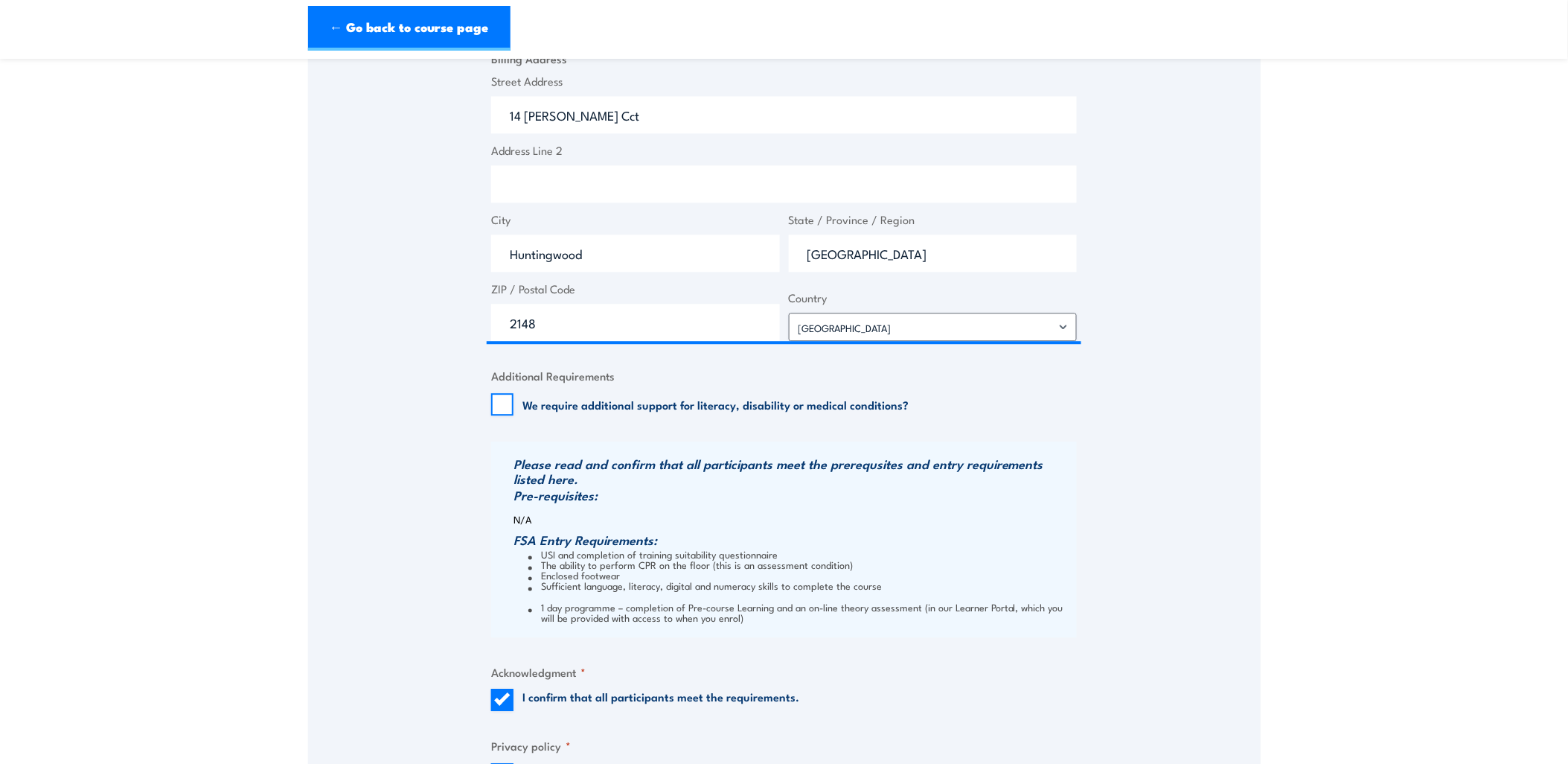
click at [515, 403] on div "We require additional support for literacy, disability or medical conditions?" at bounding box center [700, 404] width 417 height 22
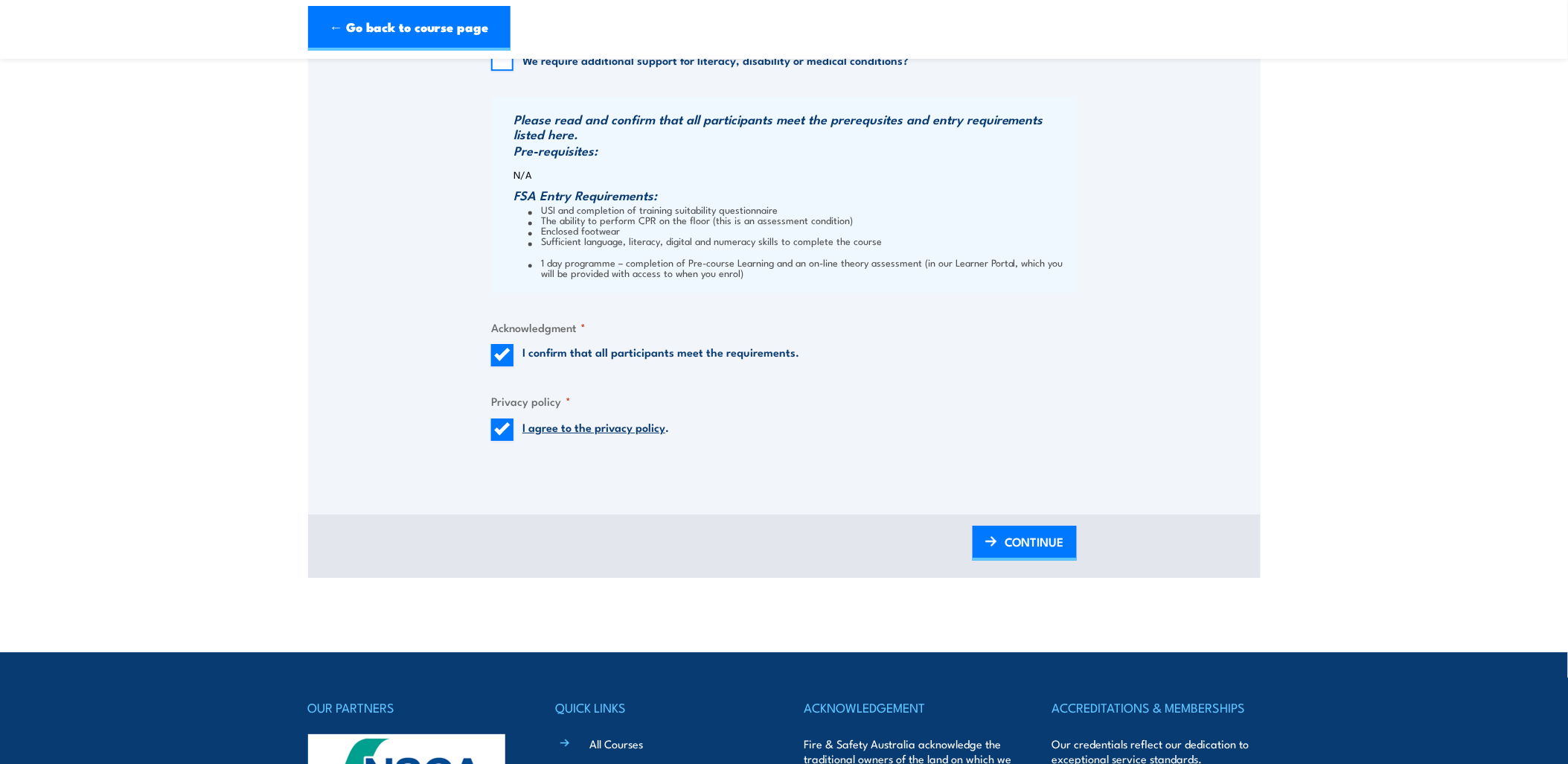
scroll to position [1745, 0]
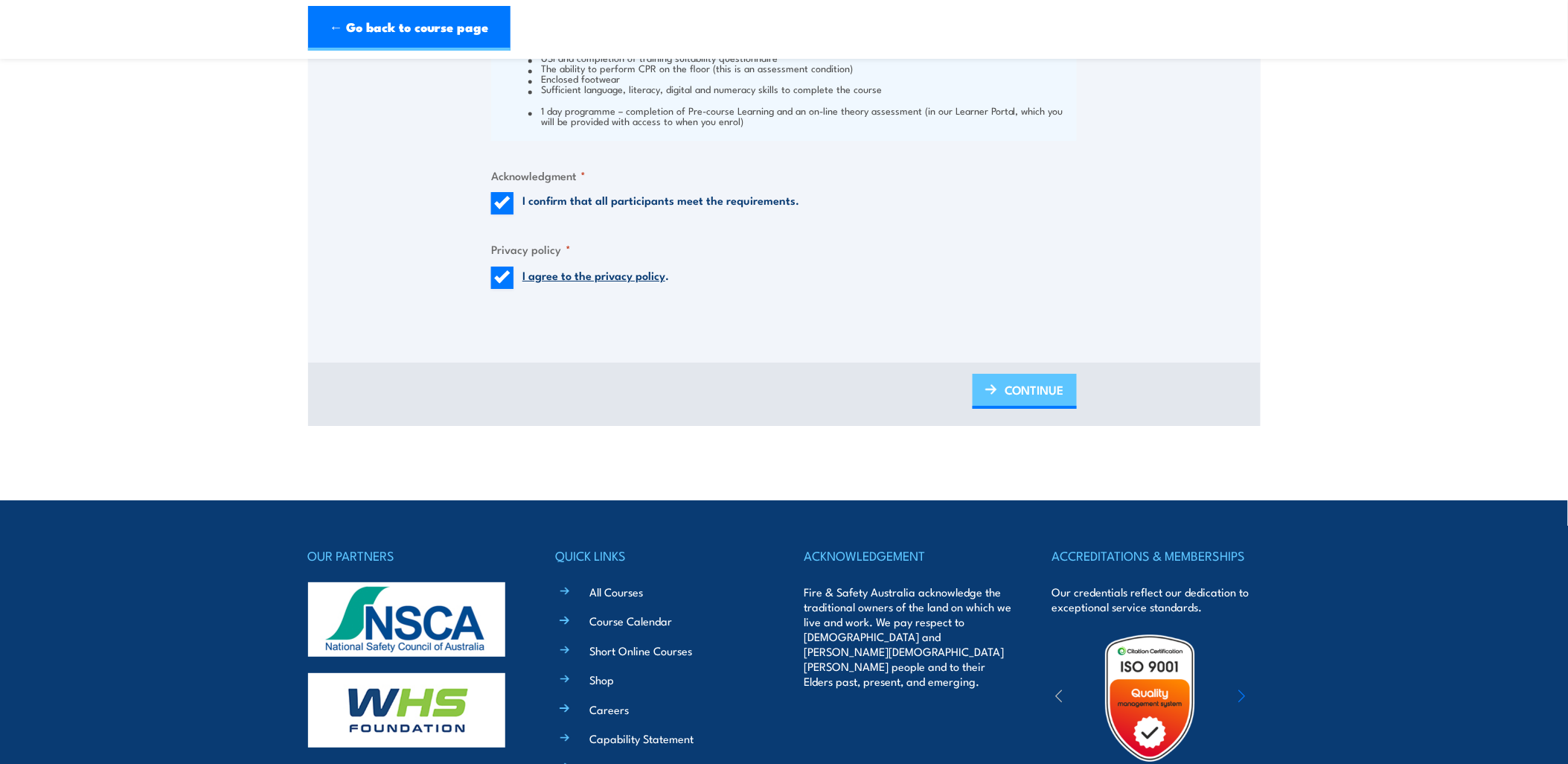
click at [1040, 387] on span "CONTINUE" at bounding box center [1035, 390] width 59 height 40
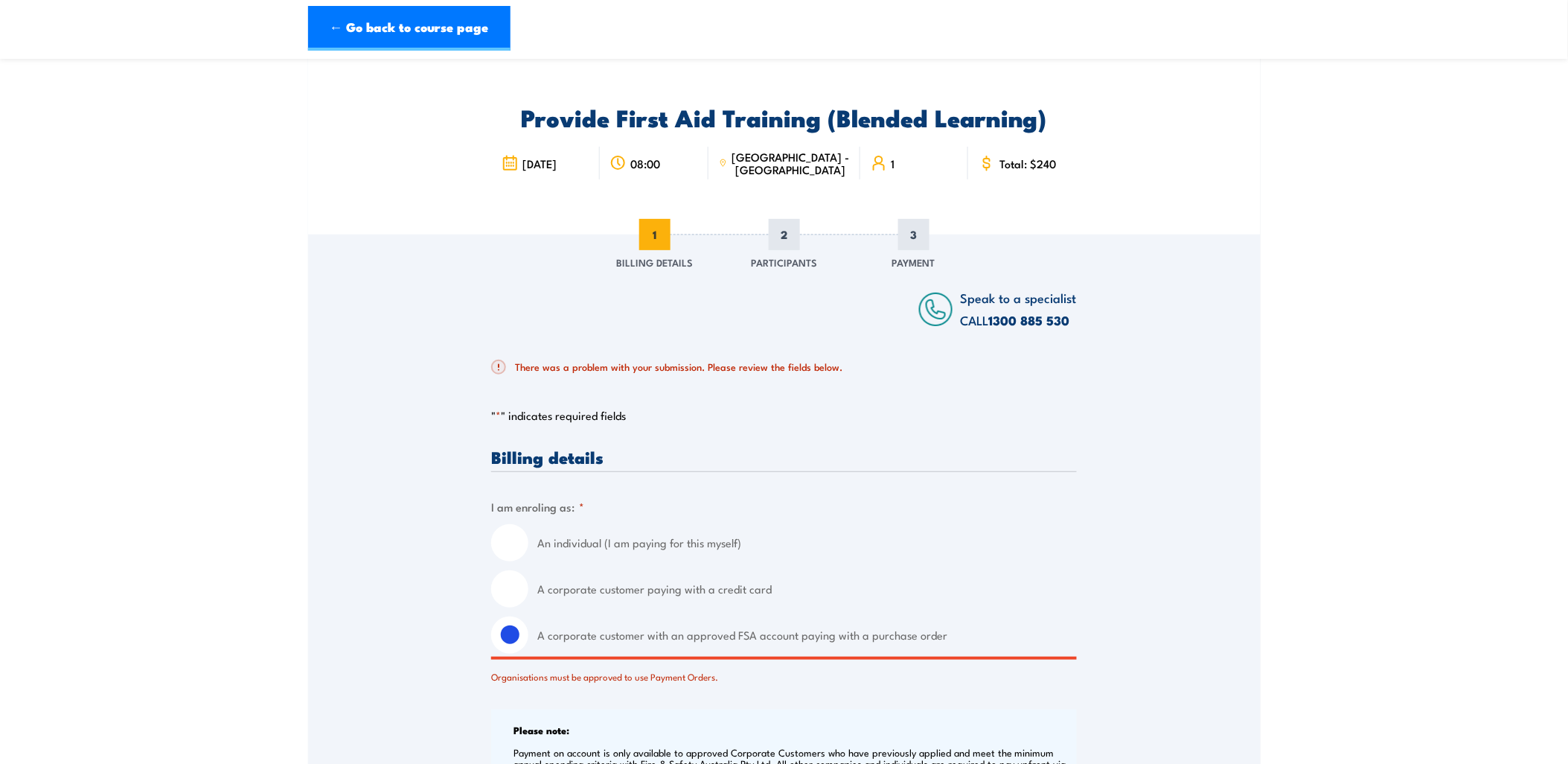
scroll to position [8, 0]
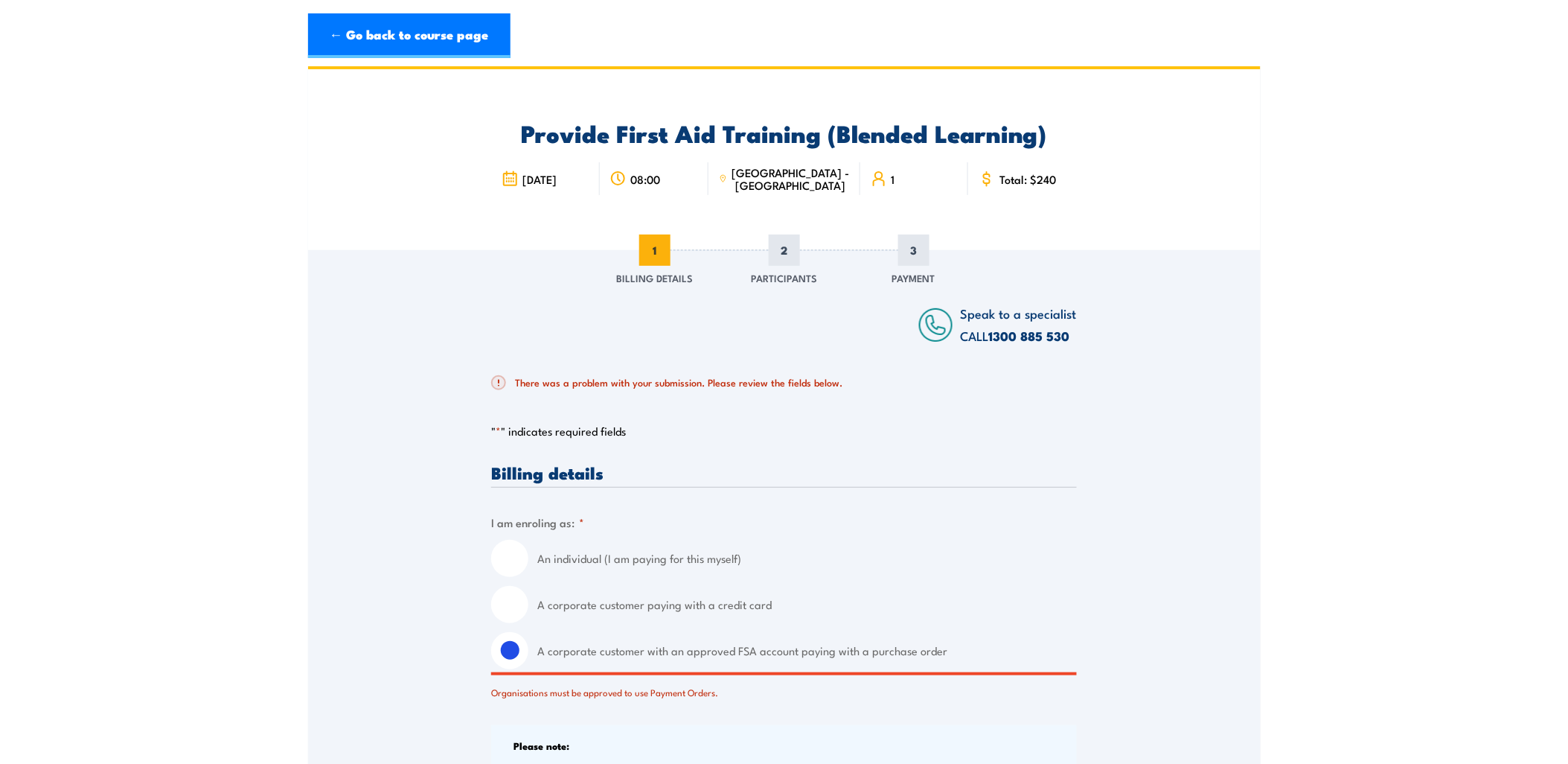
click at [675, 385] on h2 "There was a problem with your submission. Please review the fields below." at bounding box center [778, 382] width 574 height 15
click at [709, 655] on label "A corporate customer with an approved FSA account paying with a purchase order" at bounding box center [807, 650] width 540 height 37
click at [528, 655] on input "A corporate customer with an approved FSA account paying with a purchase order" at bounding box center [509, 650] width 37 height 37
click at [822, 655] on label "A corporate customer with an approved FSA account paying with a purchase order" at bounding box center [807, 650] width 540 height 37
click at [528, 655] on input "A corporate customer with an approved FSA account paying with a purchase order" at bounding box center [509, 650] width 37 height 37
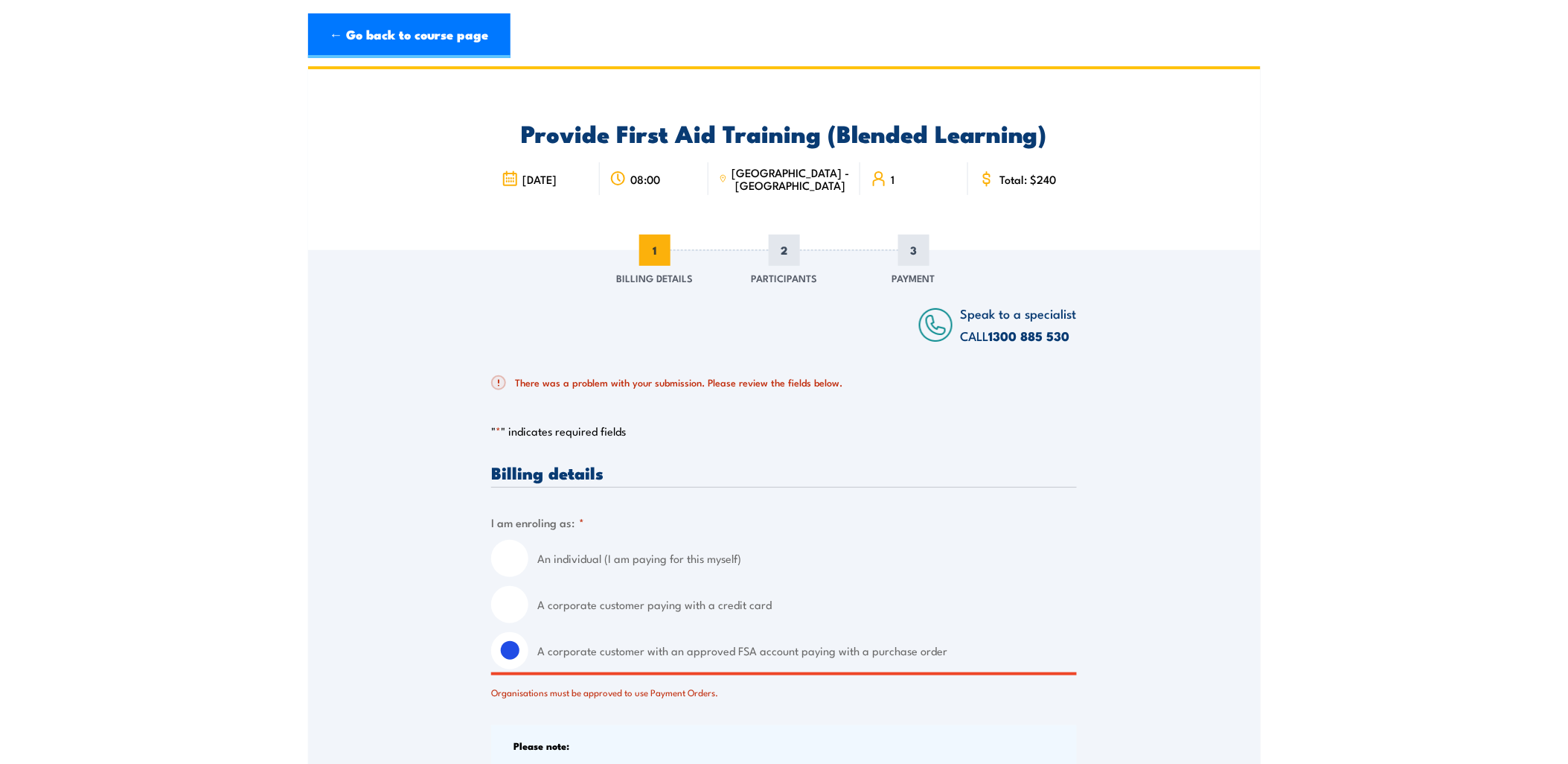
click at [895, 652] on label "A corporate customer with an approved FSA account paying with a purchase order" at bounding box center [807, 650] width 540 height 37
click at [528, 652] on input "A corporate customer with an approved FSA account paying with a purchase order" at bounding box center [509, 650] width 37 height 37
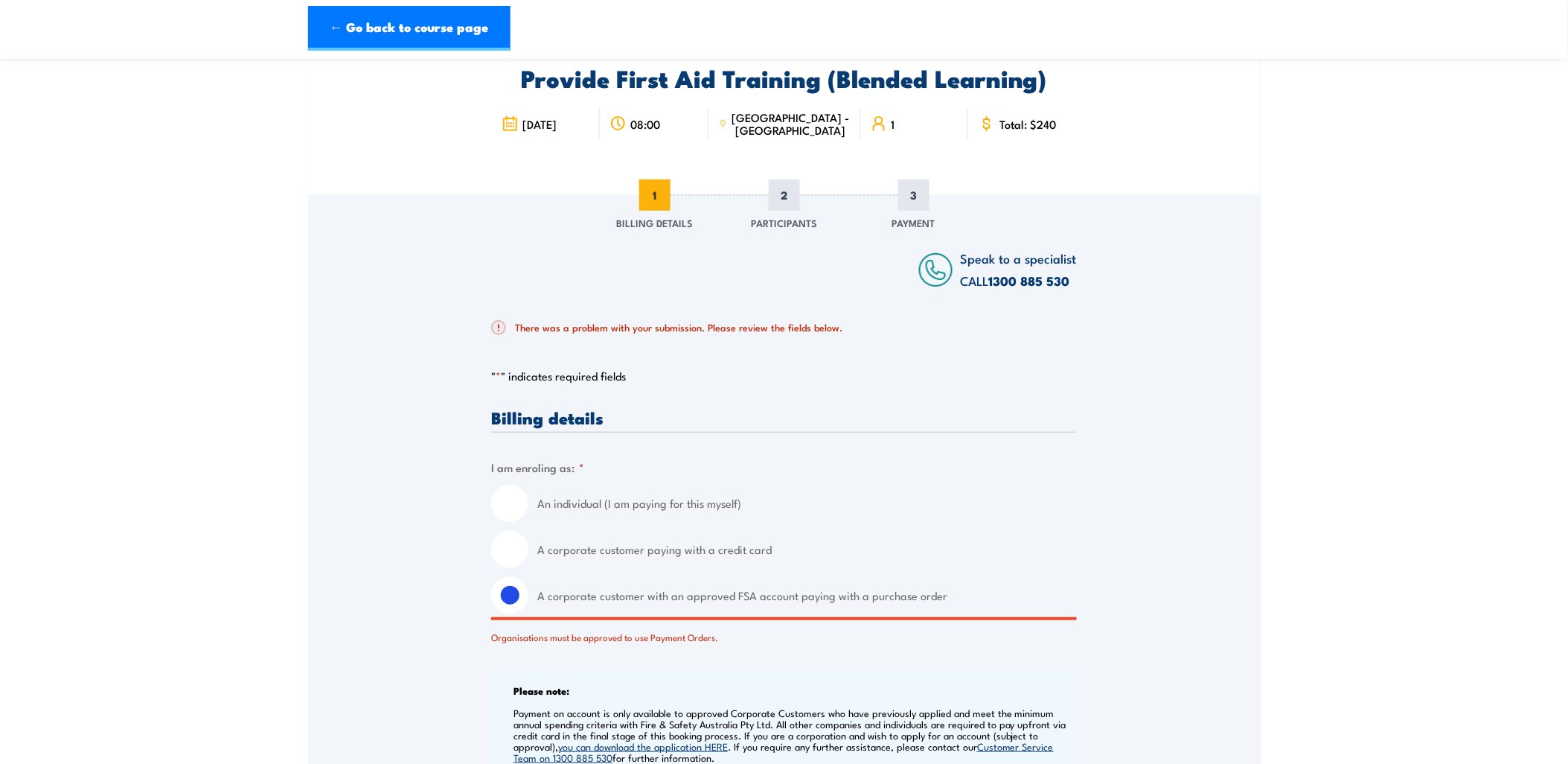
scroll to position [174, 0]
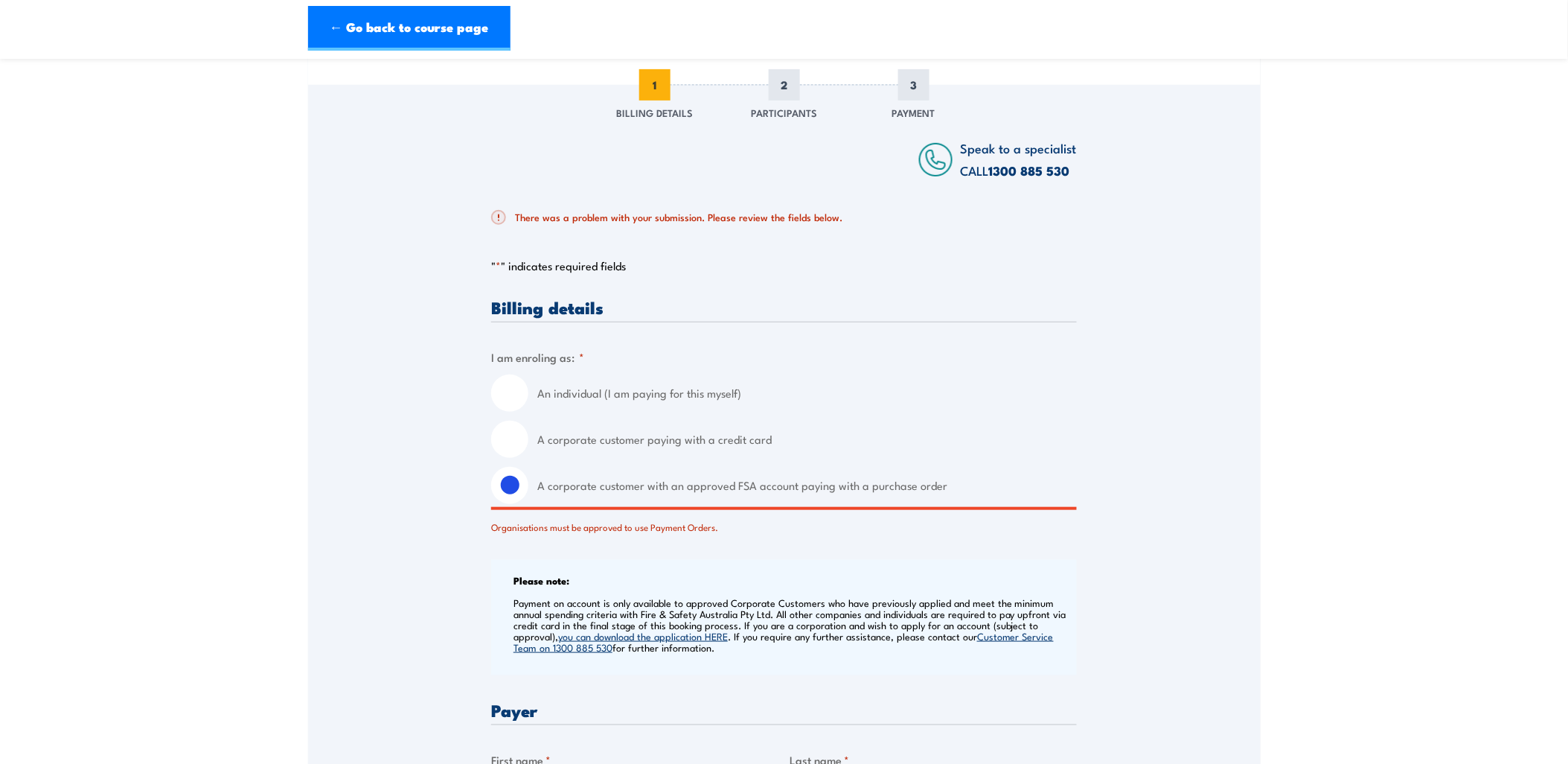
click at [588, 526] on div "Organisations must be approved to use Payment Orders." at bounding box center [784, 524] width 586 height 22
drag, startPoint x: 642, startPoint y: 526, endPoint x: 757, endPoint y: 527, distance: 115.0
click at [757, 527] on div "Organisations must be approved to use Payment Orders." at bounding box center [784, 524] width 586 height 22
drag, startPoint x: 757, startPoint y: 527, endPoint x: 865, endPoint y: 559, distance: 112.6
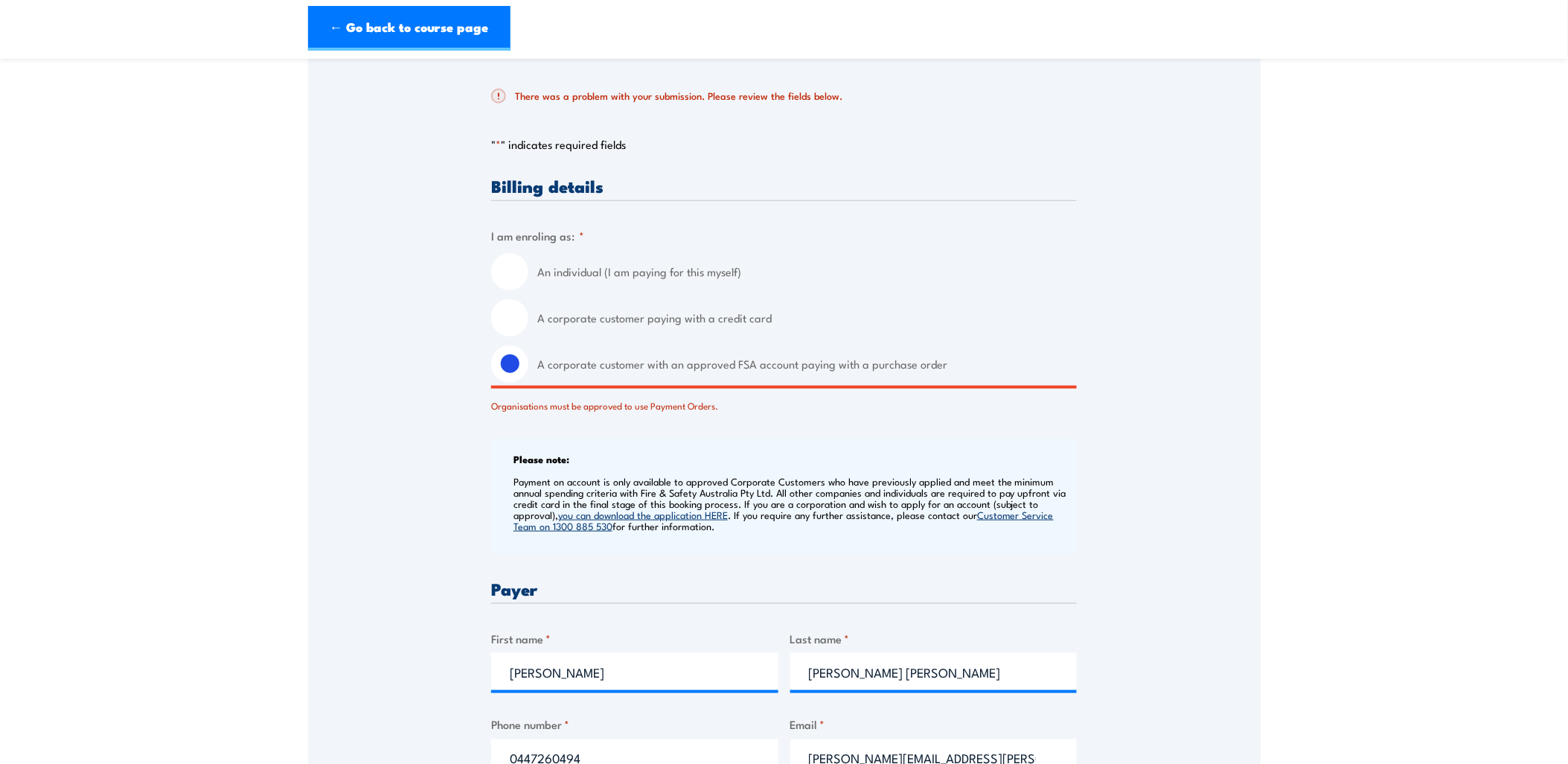
scroll to position [256, 0]
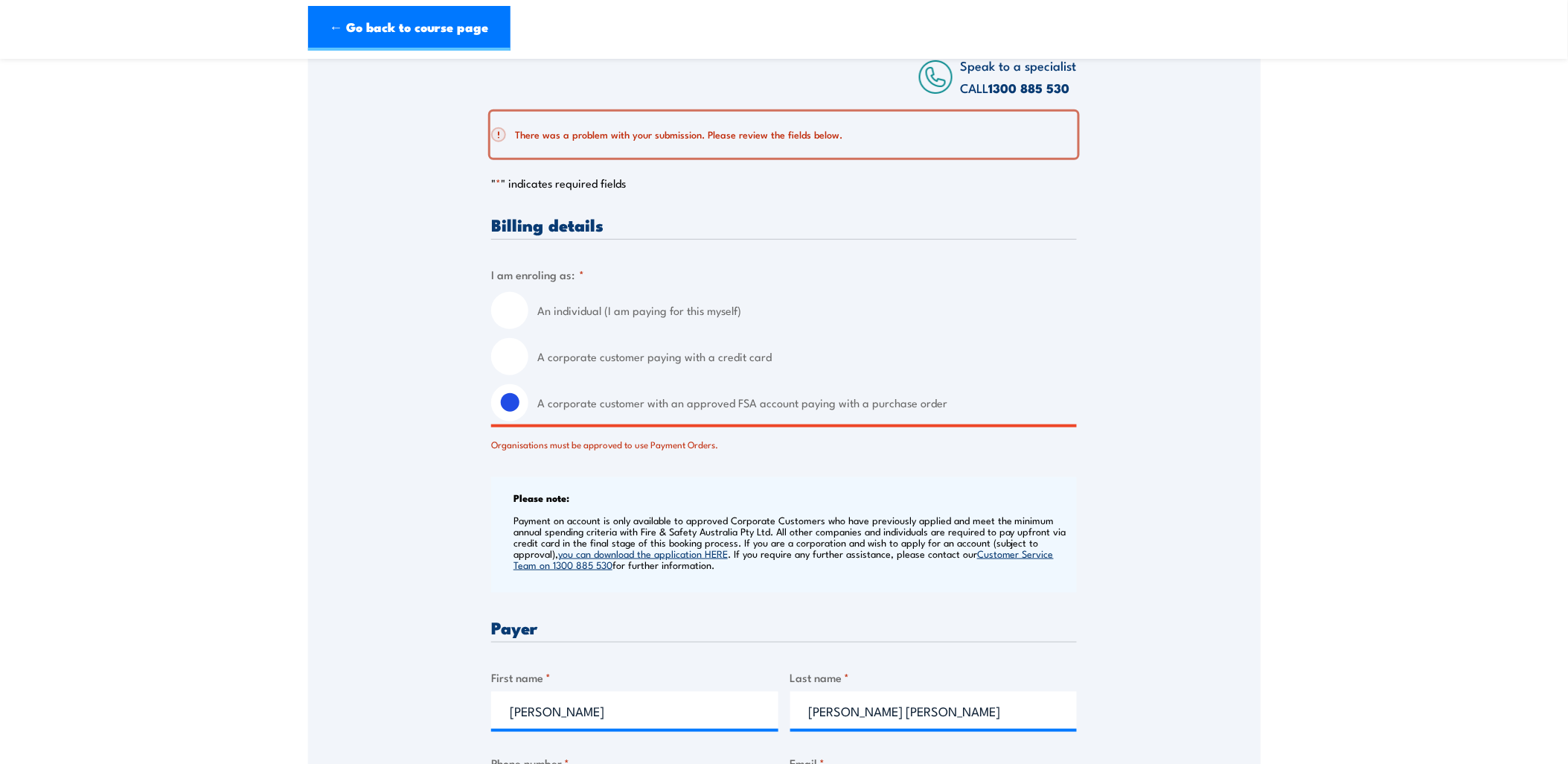
click at [502, 130] on span at bounding box center [498, 134] width 15 height 15
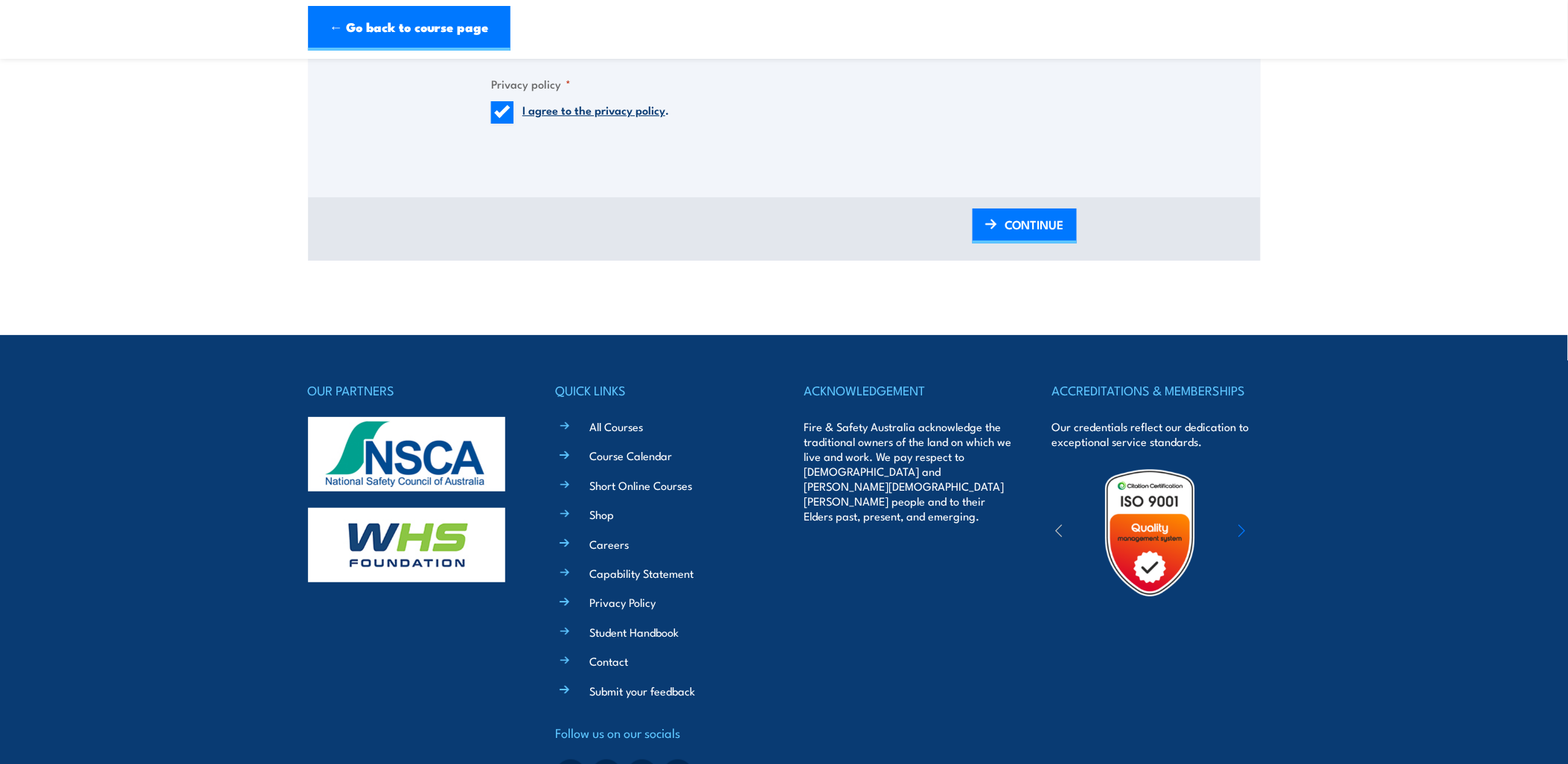
scroll to position [1985, 0]
